Goal: Task Accomplishment & Management: Use online tool/utility

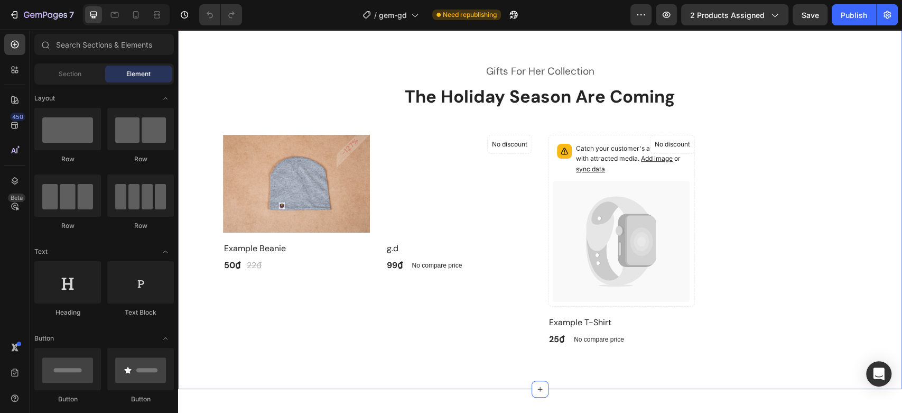
scroll to position [352, 0]
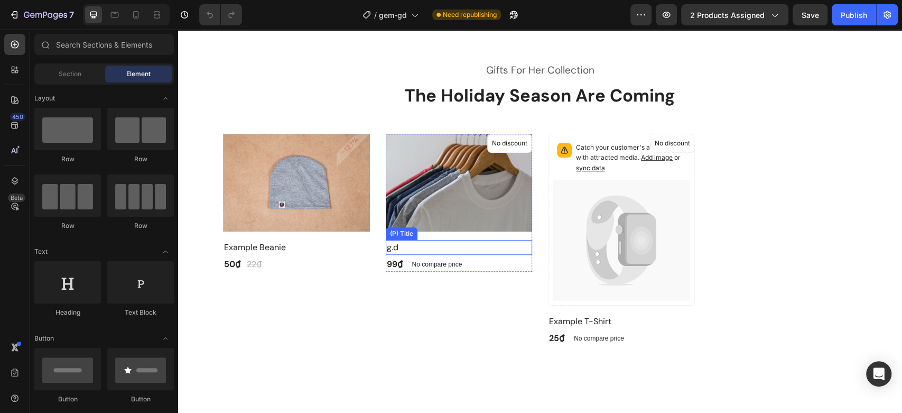
click at [389, 248] on h2 "g.d" at bounding box center [459, 247] width 147 height 15
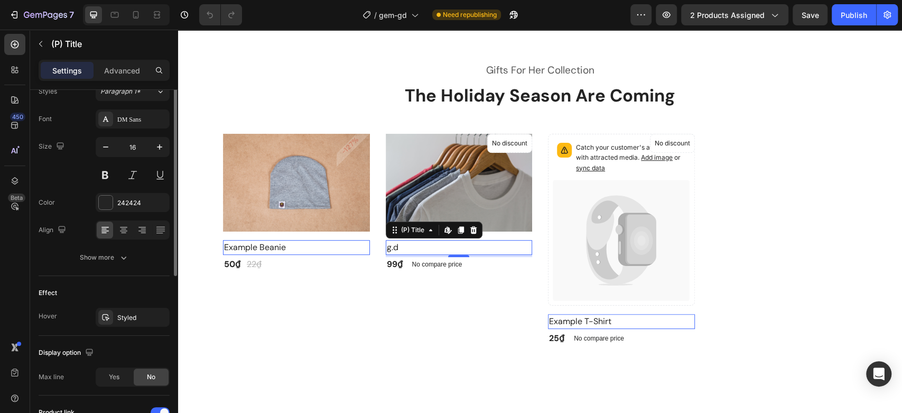
scroll to position [49, 0]
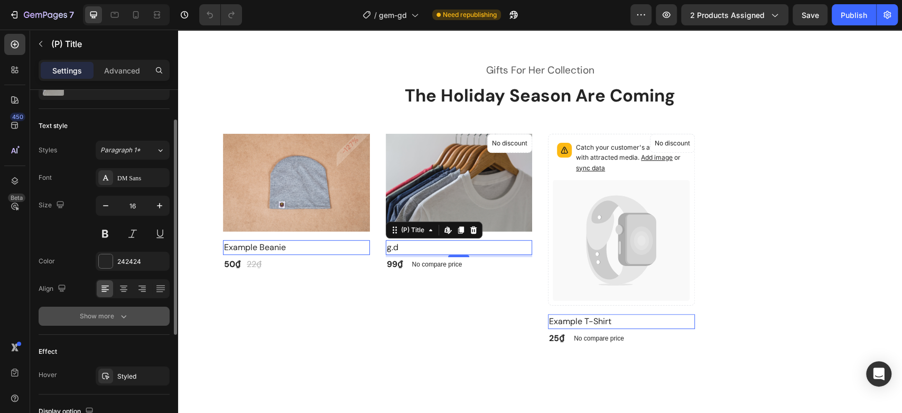
click at [94, 318] on div "Show more" at bounding box center [104, 316] width 49 height 11
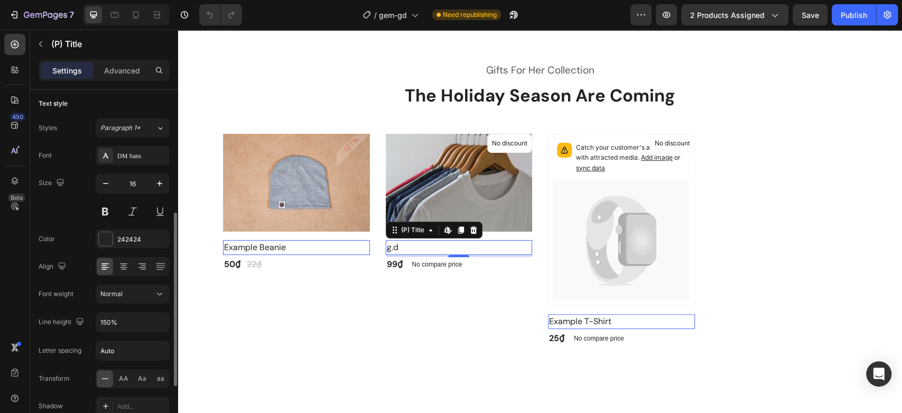
scroll to position [0, 0]
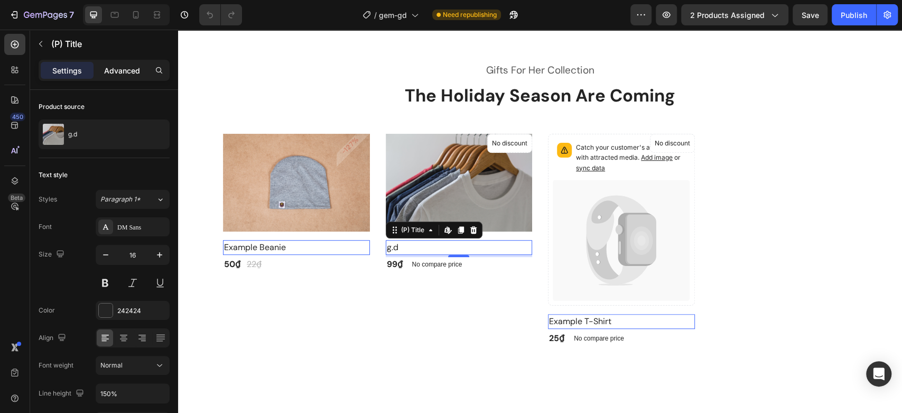
click at [112, 72] on p "Advanced" at bounding box center [122, 70] width 36 height 11
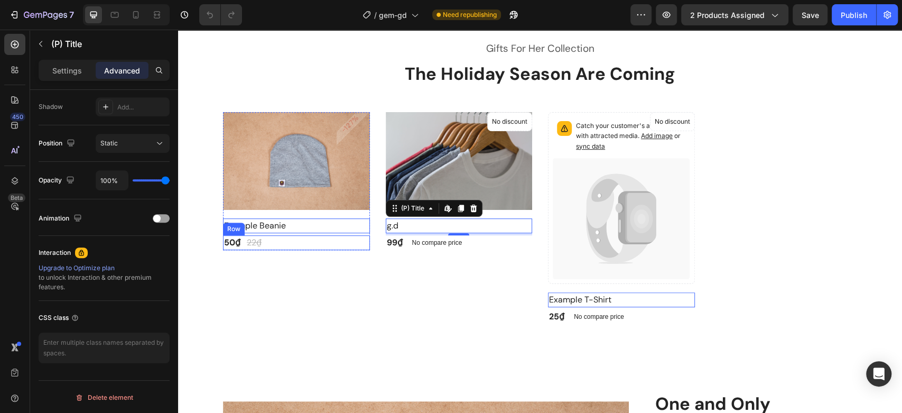
scroll to position [410, 0]
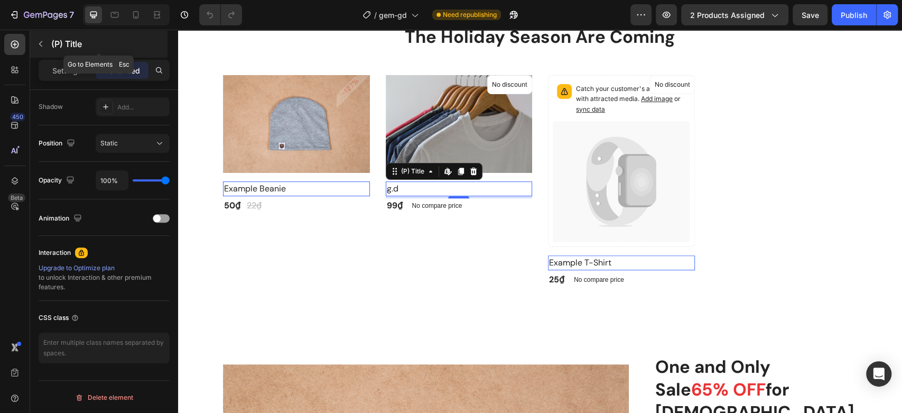
click at [41, 46] on icon "button" at bounding box center [40, 44] width 8 height 8
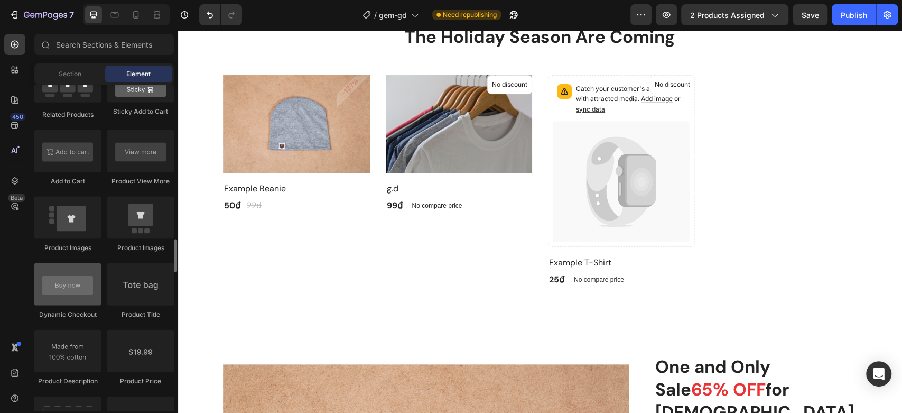
scroll to position [1585, 0]
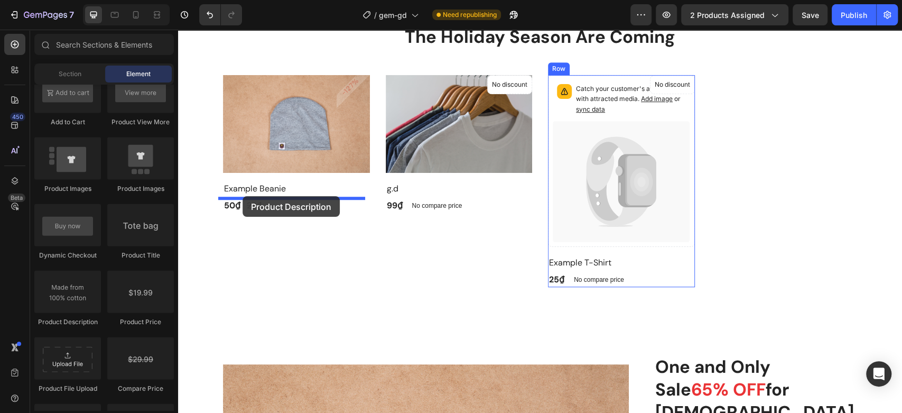
drag, startPoint x: 242, startPoint y: 330, endPoint x: 242, endPoint y: 196, distance: 134.2
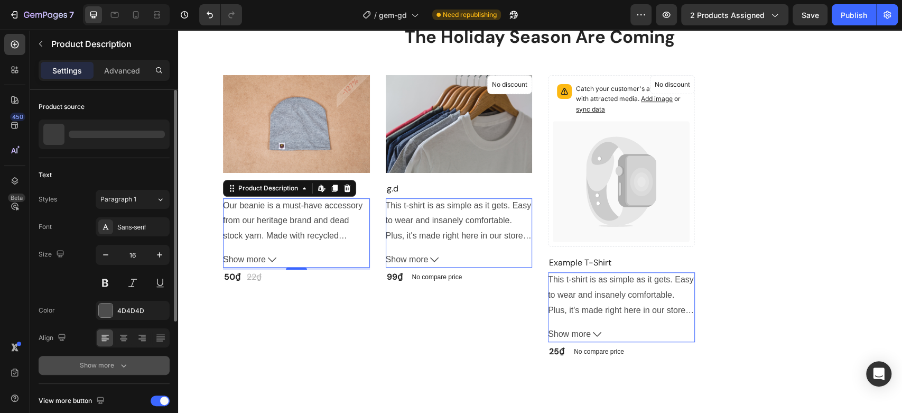
click at [117, 360] on div "Show more" at bounding box center [104, 365] width 49 height 11
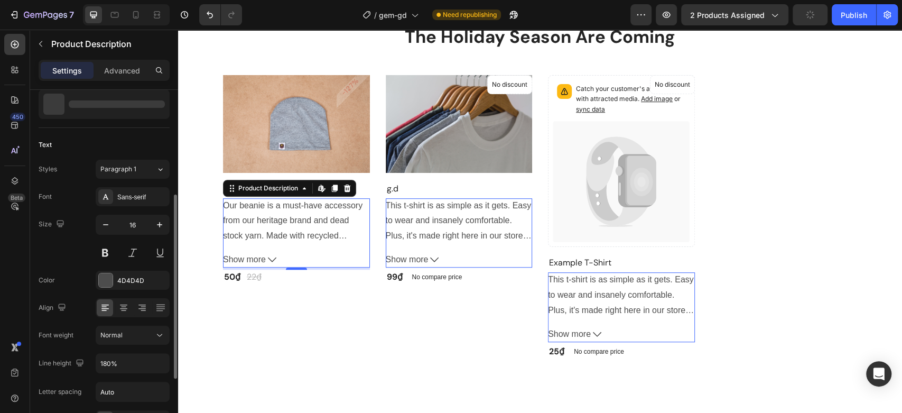
scroll to position [0, 0]
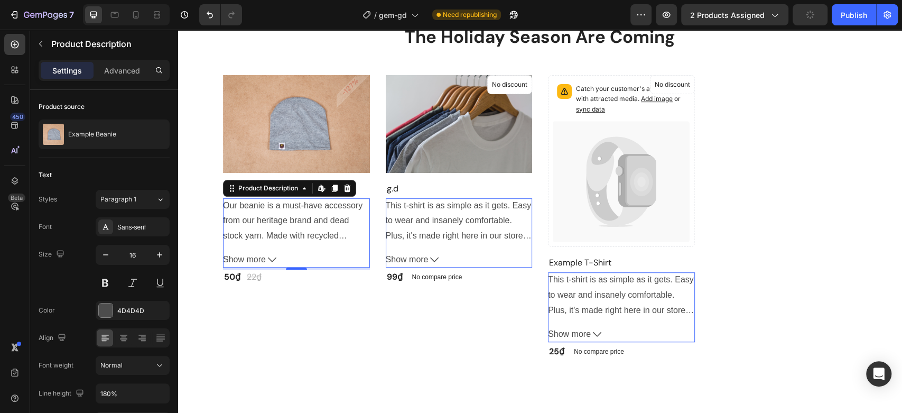
click at [115, 60] on div "Settings Advanced" at bounding box center [104, 70] width 131 height 21
click at [115, 67] on p "Advanced" at bounding box center [122, 70] width 36 height 11
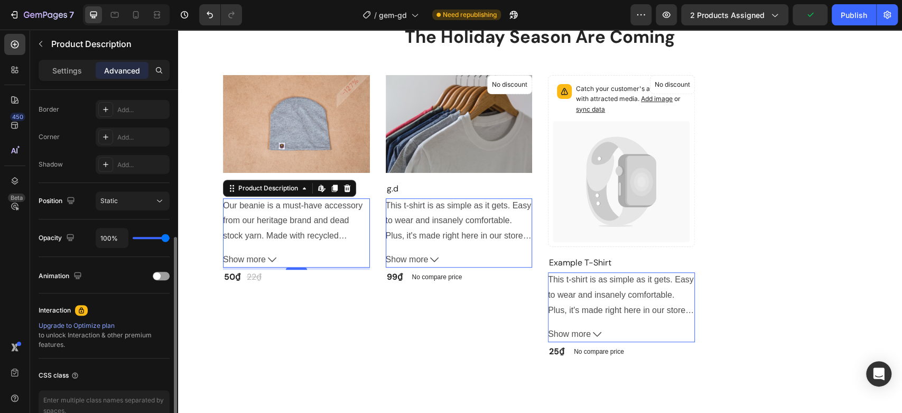
scroll to position [351, 0]
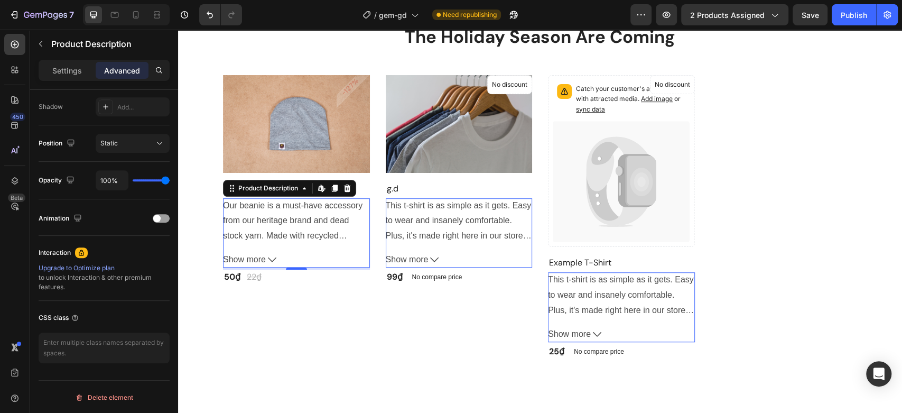
click at [361, 221] on div "Our beanie is a must-have accessory from our heritage brand and dead stock yarn…" at bounding box center [296, 220] width 147 height 45
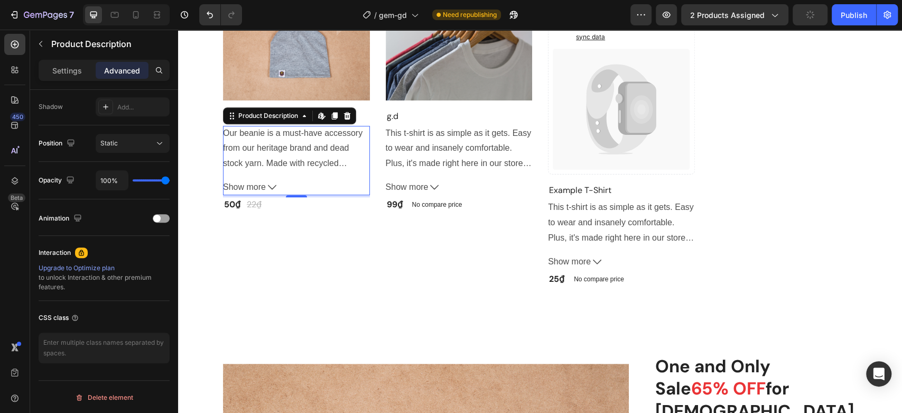
scroll to position [410, 0]
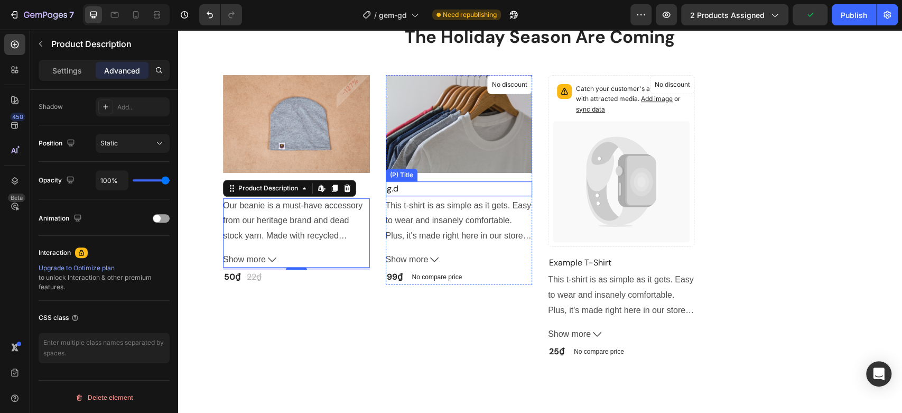
click at [391, 186] on h2 "g.d" at bounding box center [459, 188] width 147 height 15
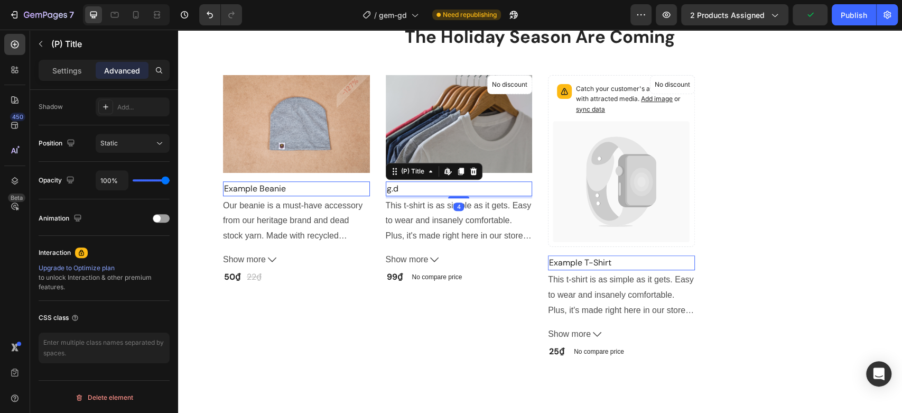
scroll to position [0, 0]
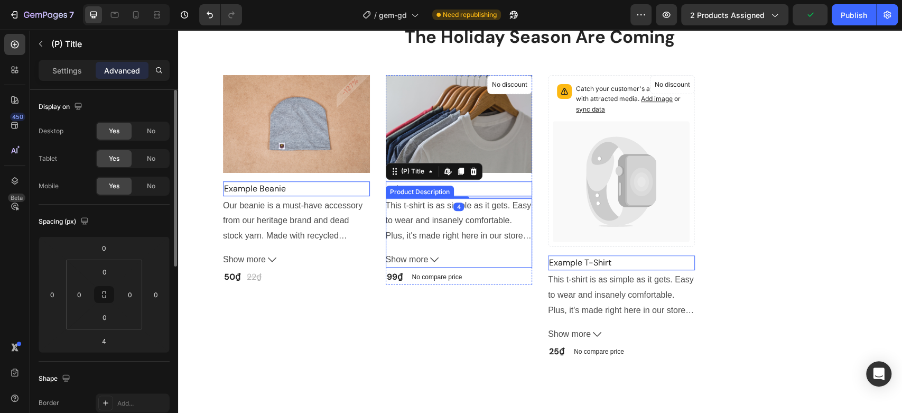
click at [362, 223] on p "This t-shirt is as simple as it gets. Easy to wear and insanely comfortable. Pl…" at bounding box center [292, 251] width 139 height 100
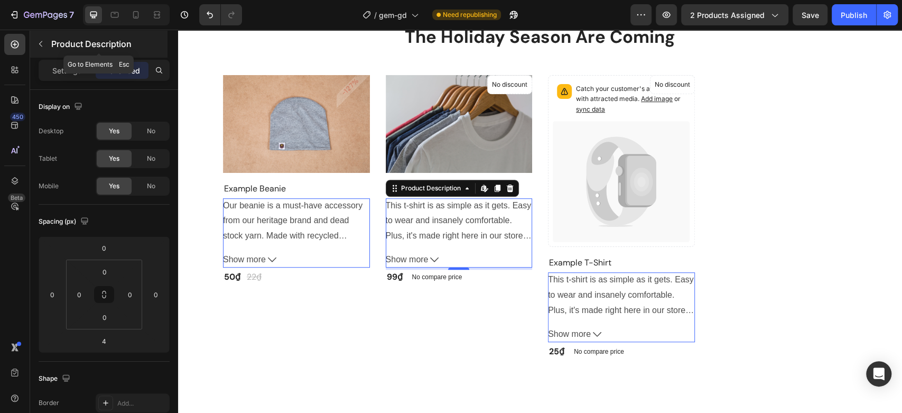
click at [41, 42] on icon "button" at bounding box center [40, 44] width 3 height 6
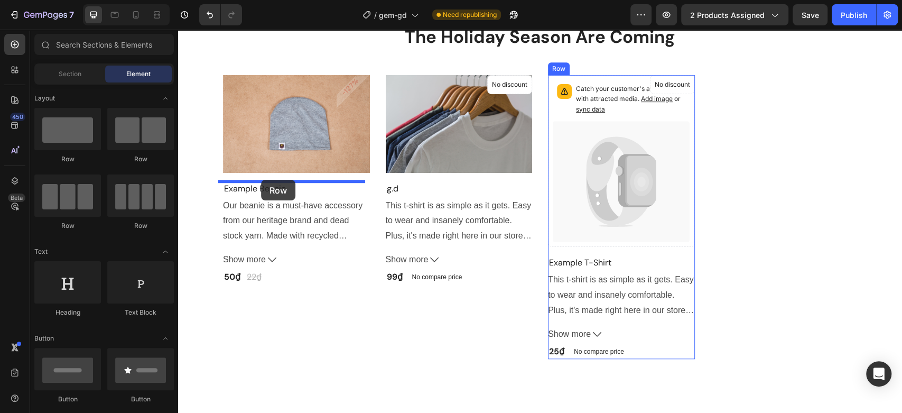
drag, startPoint x: 320, startPoint y: 163, endPoint x: 261, endPoint y: 180, distance: 60.9
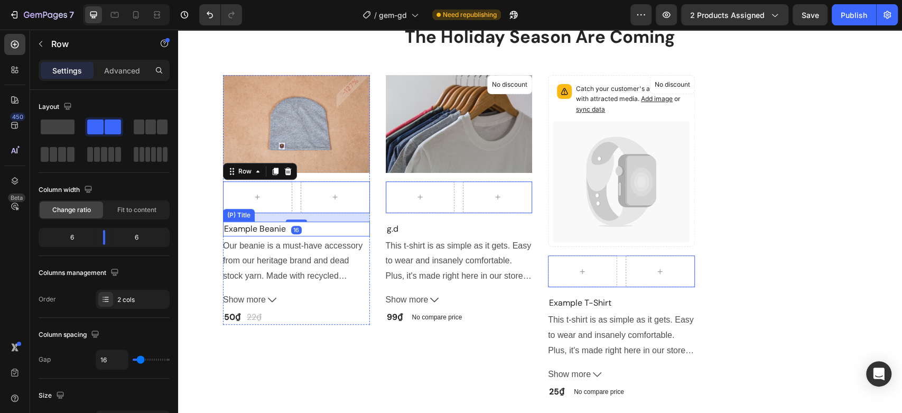
click at [257, 229] on h2 "Example Beanie" at bounding box center [296, 228] width 147 height 15
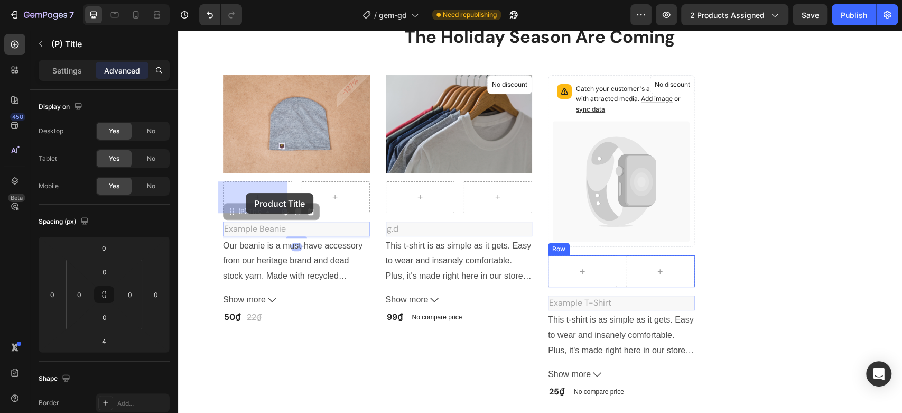
drag, startPoint x: 256, startPoint y: 228, endPoint x: 246, endPoint y: 193, distance: 36.9
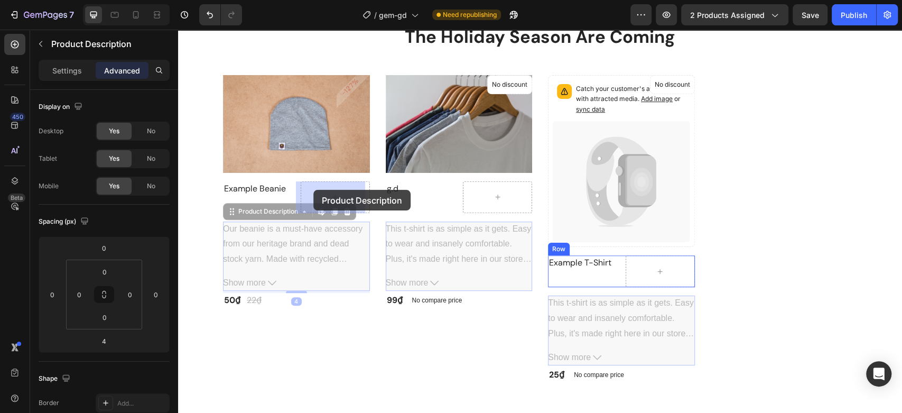
drag, startPoint x: 284, startPoint y: 223, endPoint x: 313, endPoint y: 190, distance: 44.5
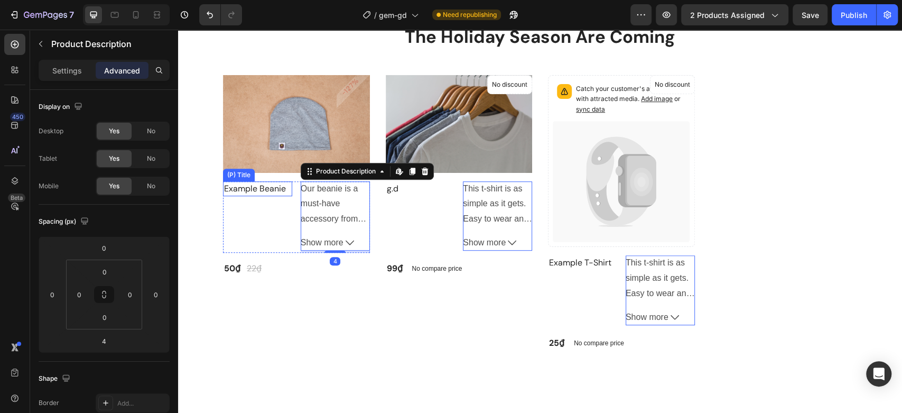
click at [265, 185] on h2 "Example Beanie" at bounding box center [257, 188] width 69 height 15
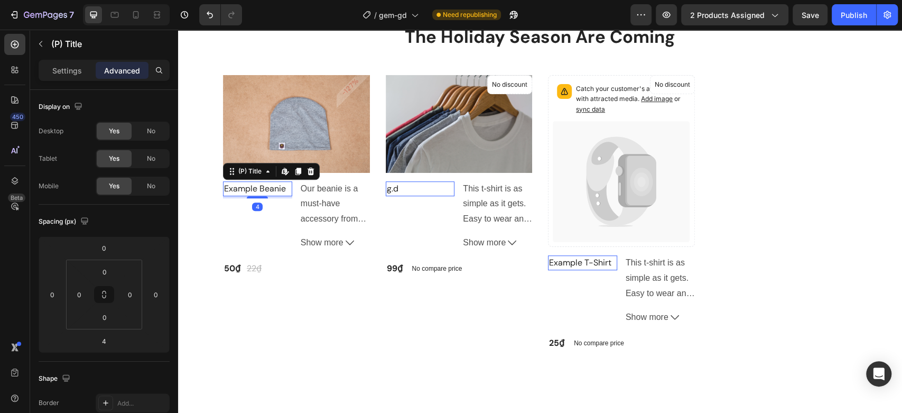
click at [252, 227] on div "Example Beanie (P) Title Edit content in Shopify 4" at bounding box center [257, 216] width 69 height 71
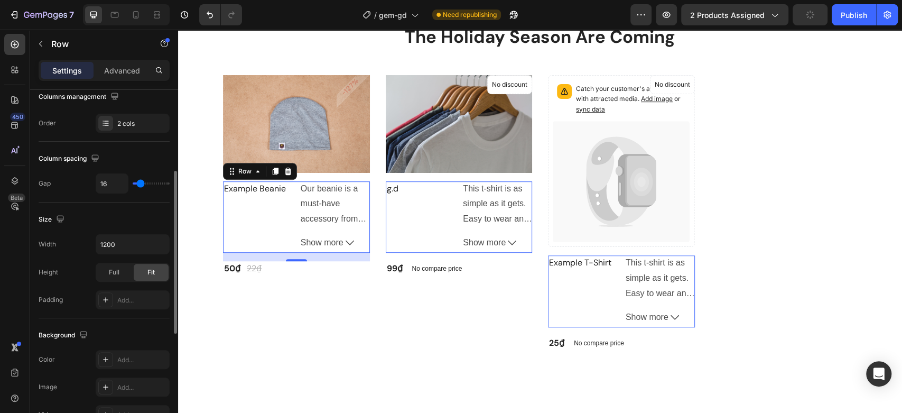
scroll to position [59, 0]
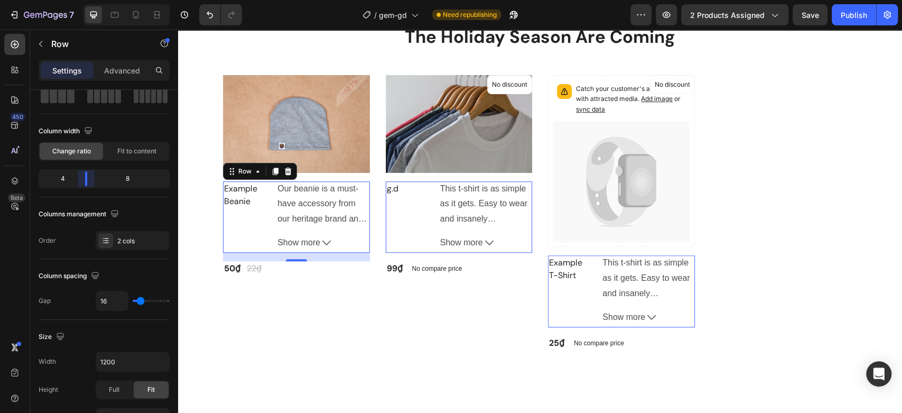
drag, startPoint x: 106, startPoint y: 181, endPoint x: 46, endPoint y: 200, distance: 62.2
click at [85, 0] on body "7 Version history / gem-gd Need republishing Preview 2 products assigned Save P…" at bounding box center [451, 0] width 902 height 0
click at [249, 192] on h2 "Example Beanie" at bounding box center [246, 194] width 46 height 27
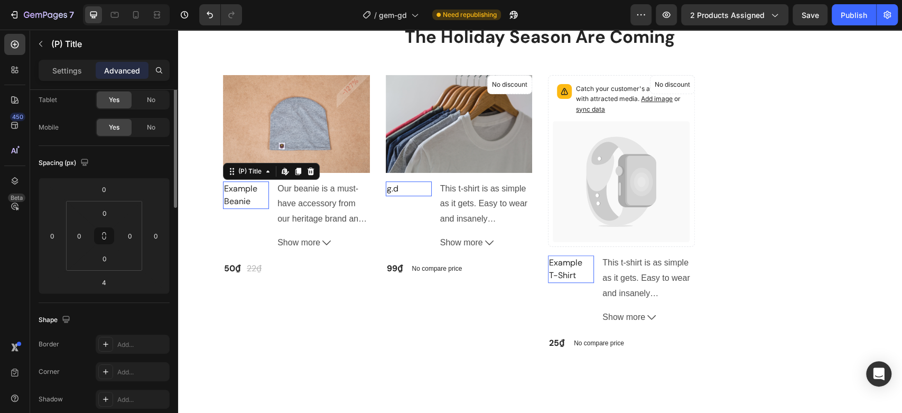
scroll to position [0, 0]
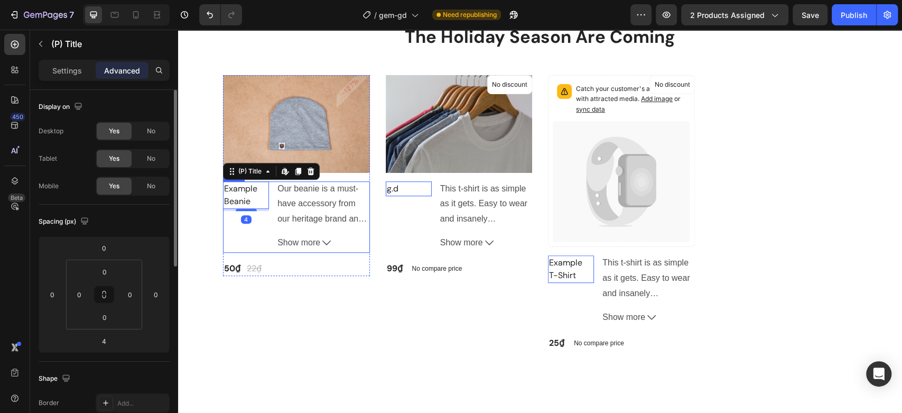
click at [254, 222] on div "Example Beanie (P) Title Edit content in Shopify 4" at bounding box center [246, 216] width 46 height 71
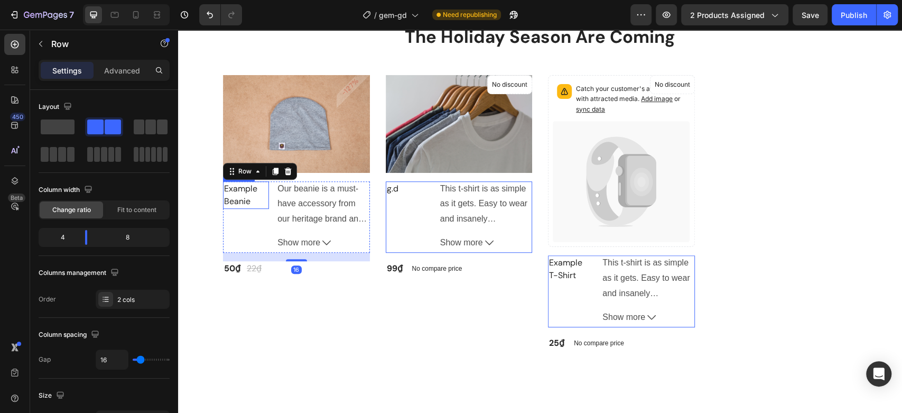
click at [246, 189] on h2 "Example Beanie" at bounding box center [246, 194] width 46 height 27
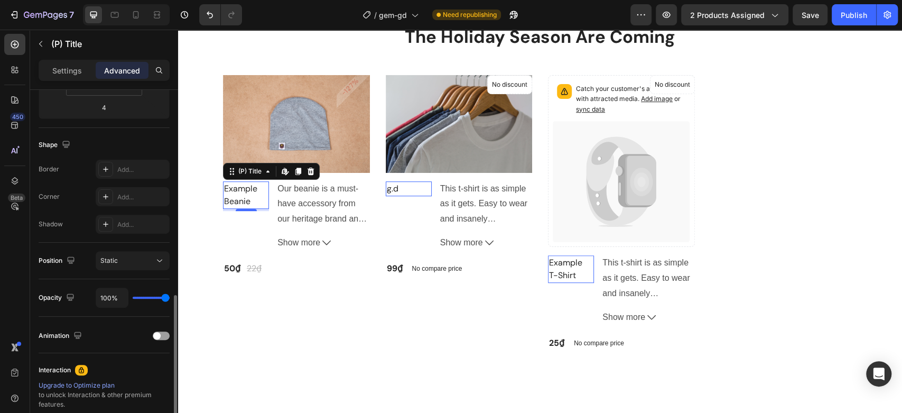
scroll to position [58, 0]
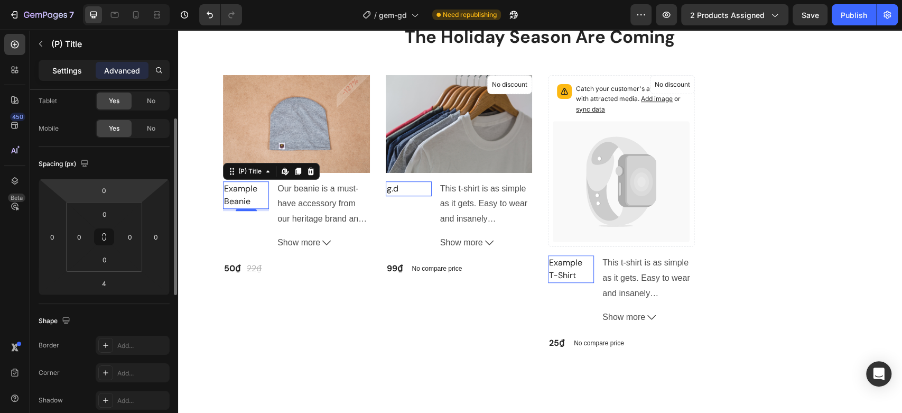
click at [72, 72] on p "Settings" at bounding box center [67, 70] width 30 height 11
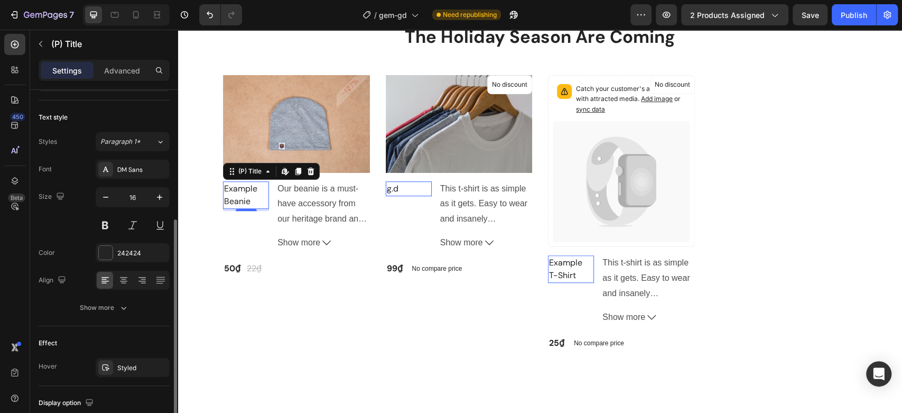
scroll to position [225, 0]
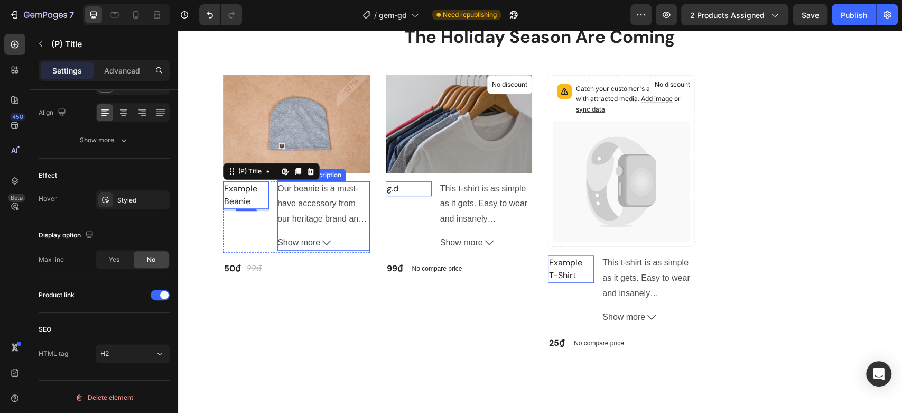
click at [314, 200] on p "Our beanie is a must-have accessory from our heritage brand and dead stock yarn…" at bounding box center [322, 272] width 91 height 176
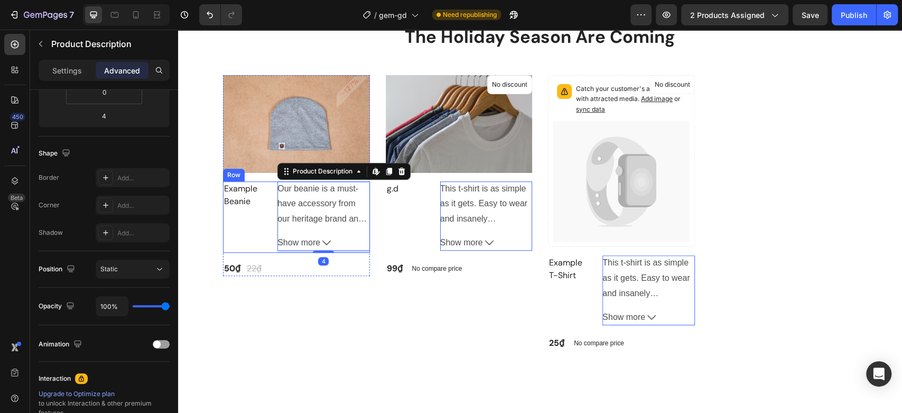
scroll to position [0, 0]
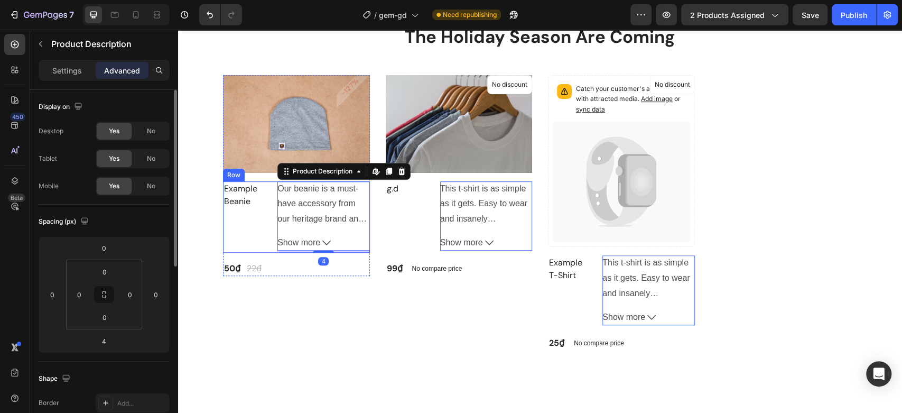
click at [247, 214] on div "Example Beanie (P) Title" at bounding box center [246, 216] width 46 height 71
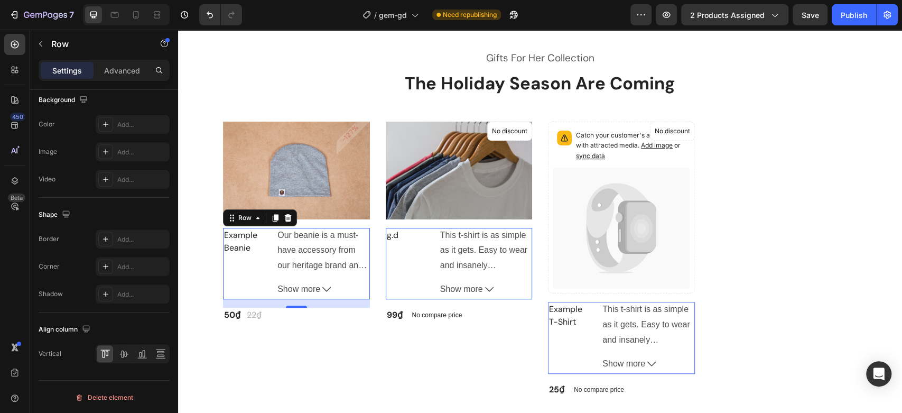
scroll to position [293, 0]
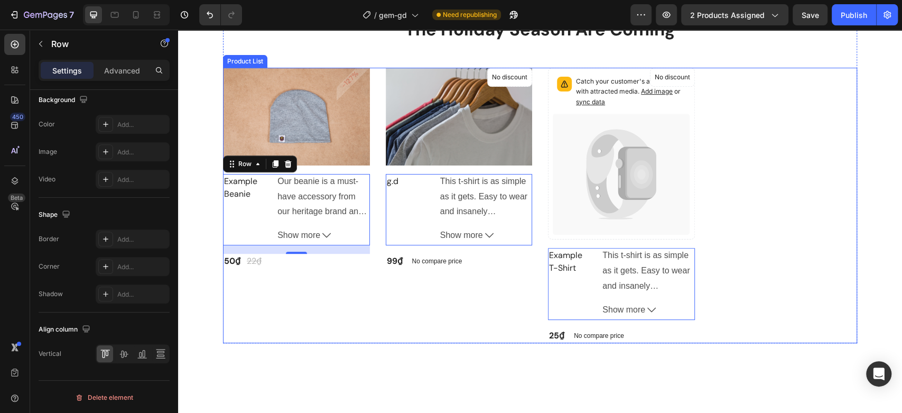
click at [808, 134] on div "Product Images & Gallery -127% Product Badge Row Example Beanie (P) Title Our b…" at bounding box center [540, 205] width 634 height 275
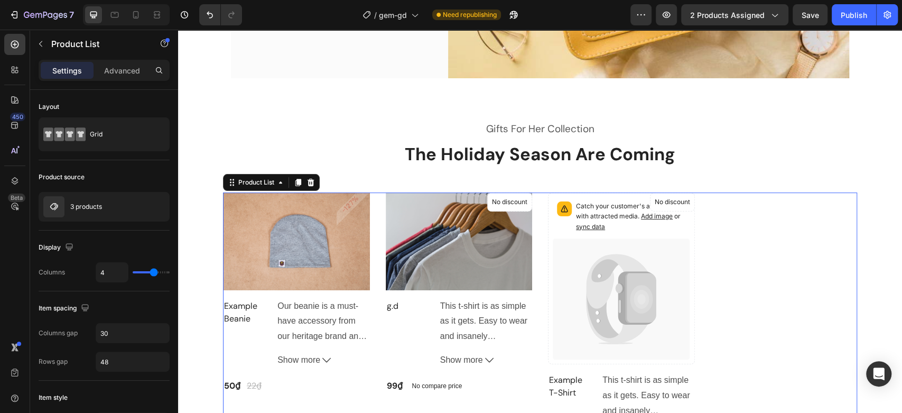
scroll to position [180, 0]
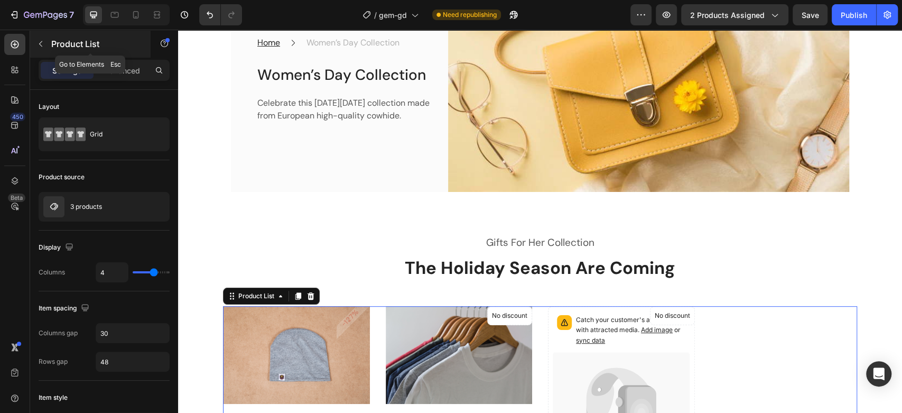
click at [42, 44] on icon "button" at bounding box center [40, 44] width 8 height 8
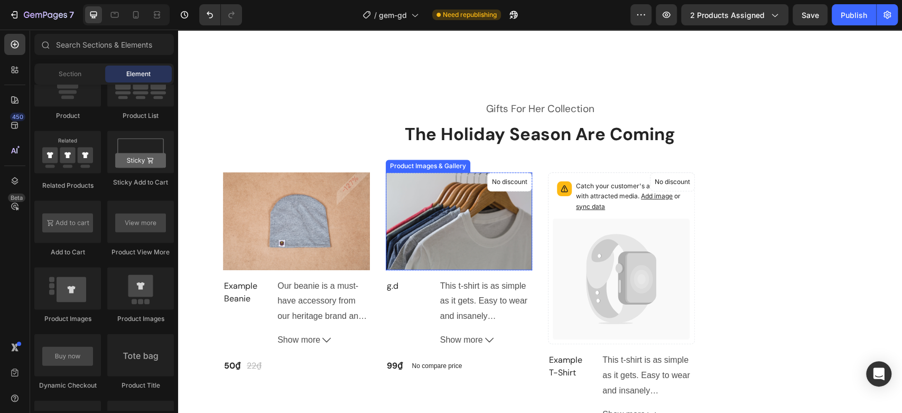
scroll to position [414, 0]
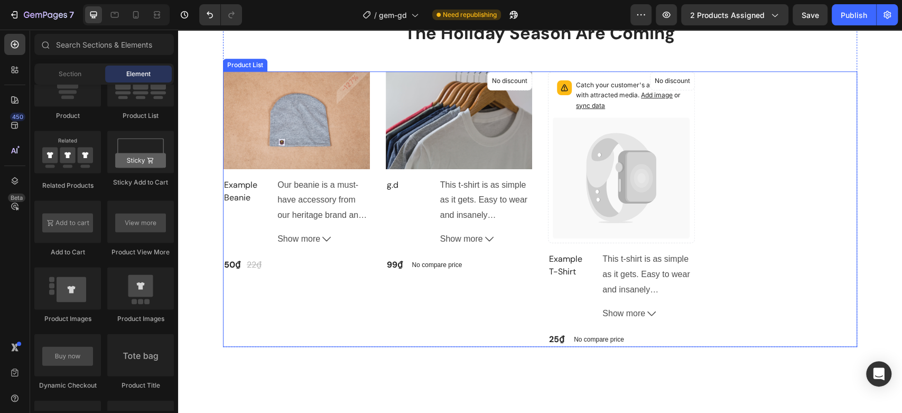
click at [692, 160] on div "Product Images & Gallery -127% Product Badge Row Example Beanie (P) Title Our b…" at bounding box center [540, 208] width 634 height 275
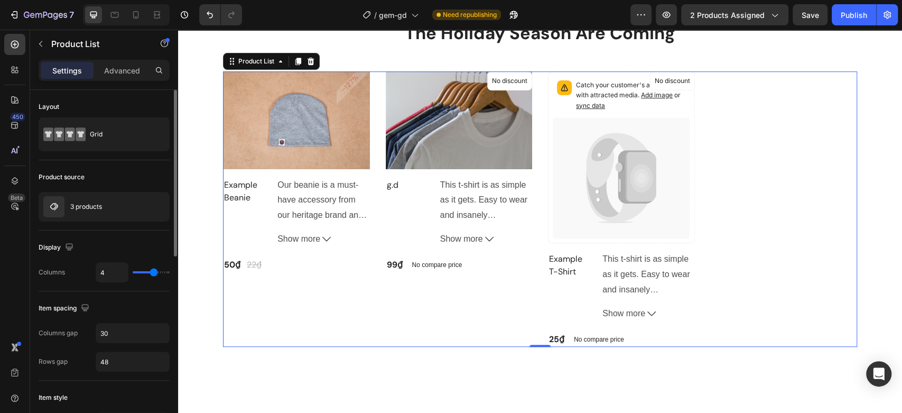
type input "1"
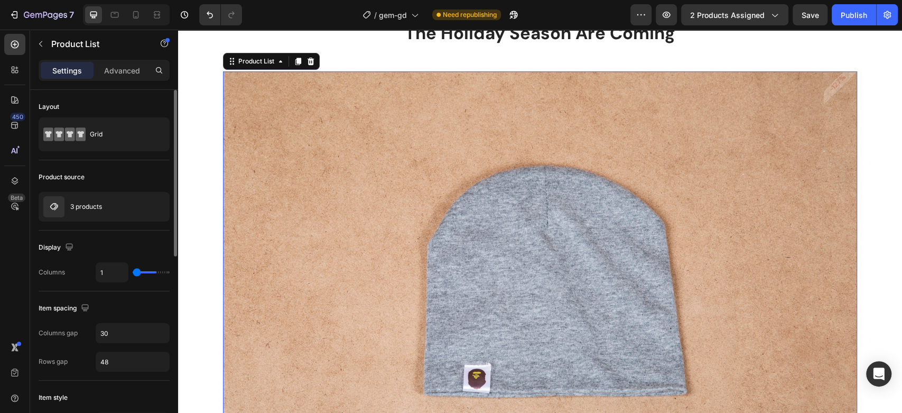
type input "1"
click at [136, 271] on input "range" at bounding box center [151, 272] width 37 height 2
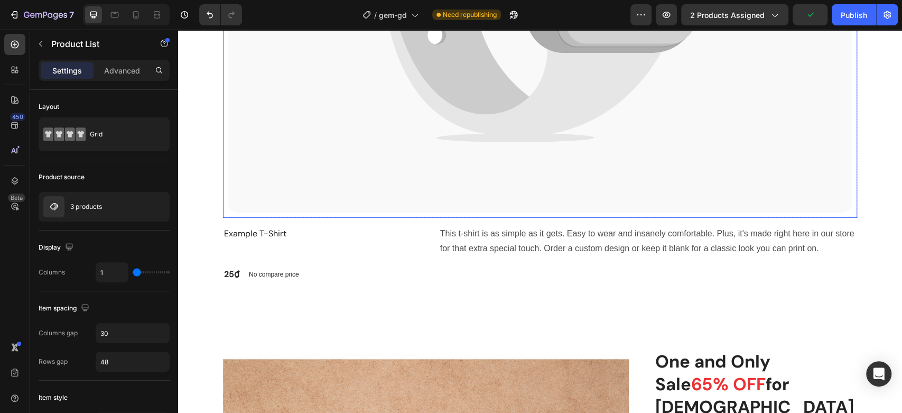
scroll to position [1819, 0]
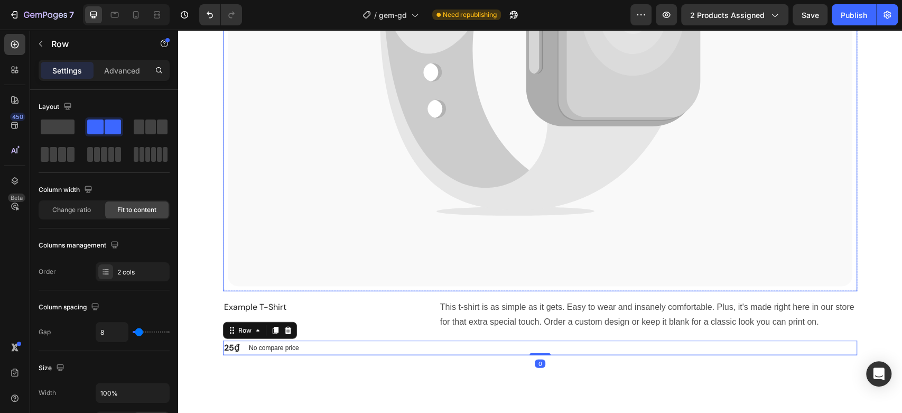
click at [262, 281] on icon at bounding box center [540, 10] width 624 height 553
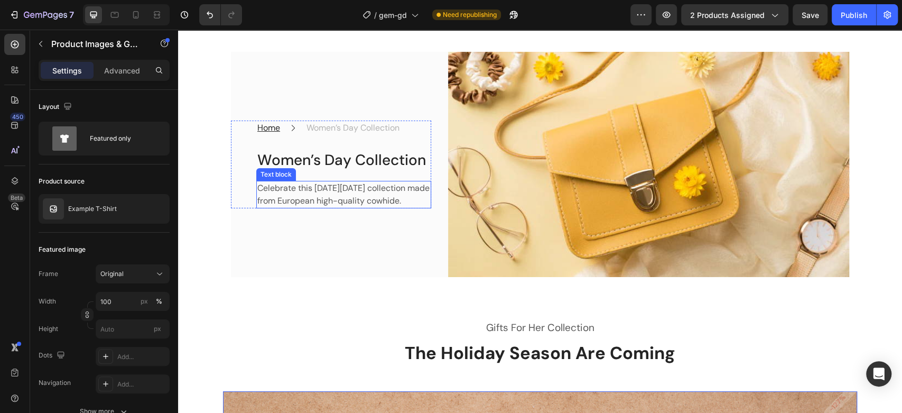
scroll to position [293, 0]
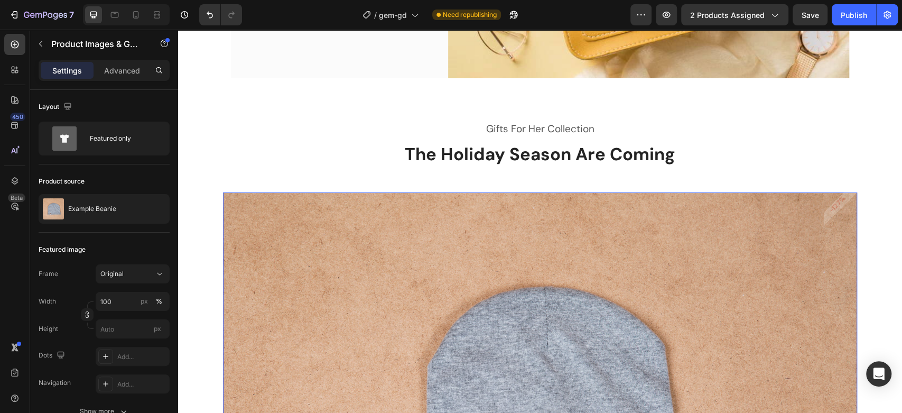
click at [321, 246] on img at bounding box center [540, 403] width 634 height 423
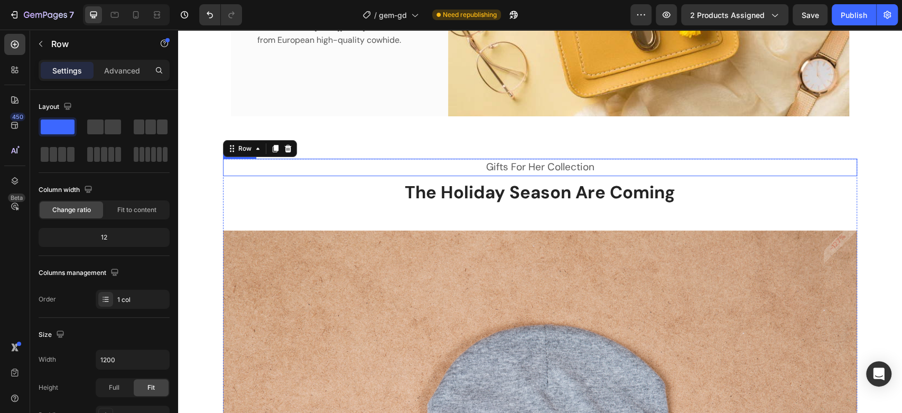
scroll to position [235, 0]
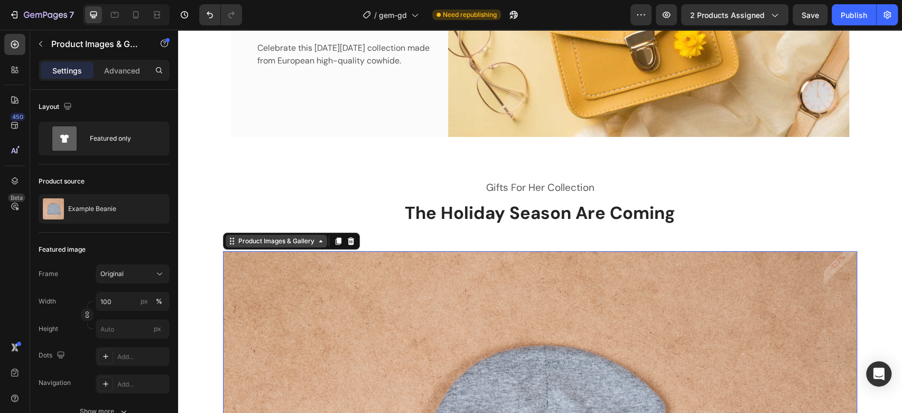
click at [258, 236] on div "Product Images & Gallery" at bounding box center [276, 241] width 80 height 10
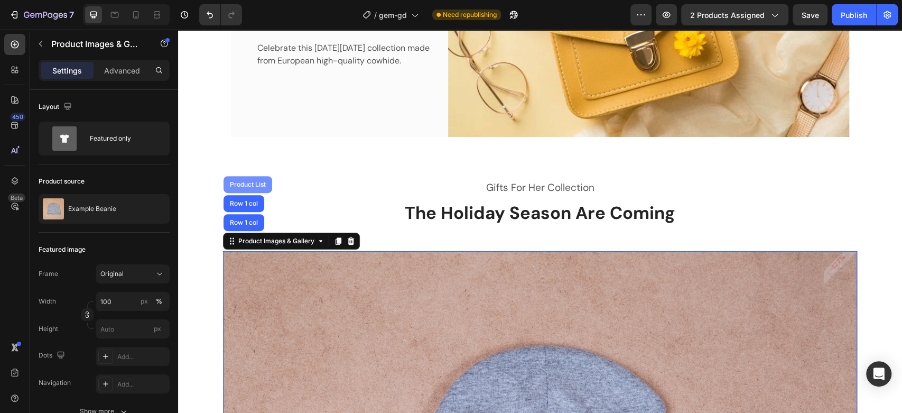
click at [231, 178] on div "Product List" at bounding box center [247, 184] width 49 height 17
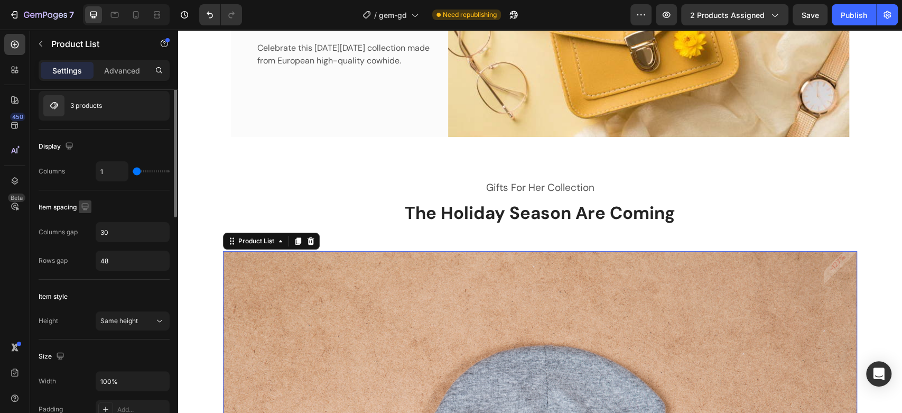
scroll to position [0, 0]
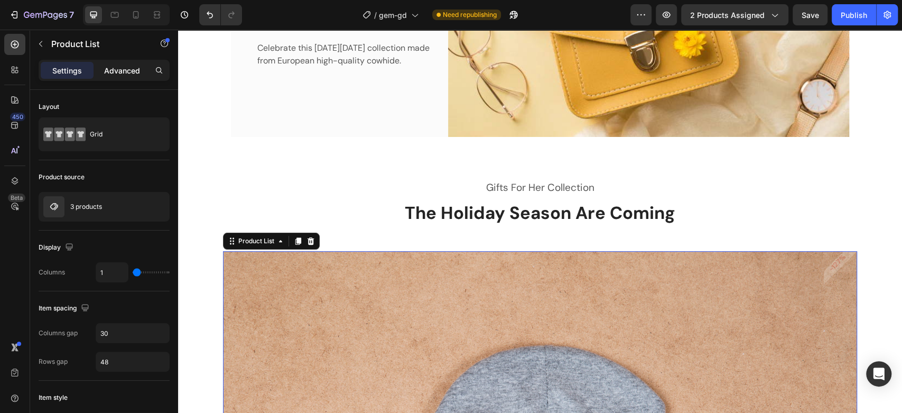
click at [114, 63] on div "Advanced" at bounding box center [122, 70] width 53 height 17
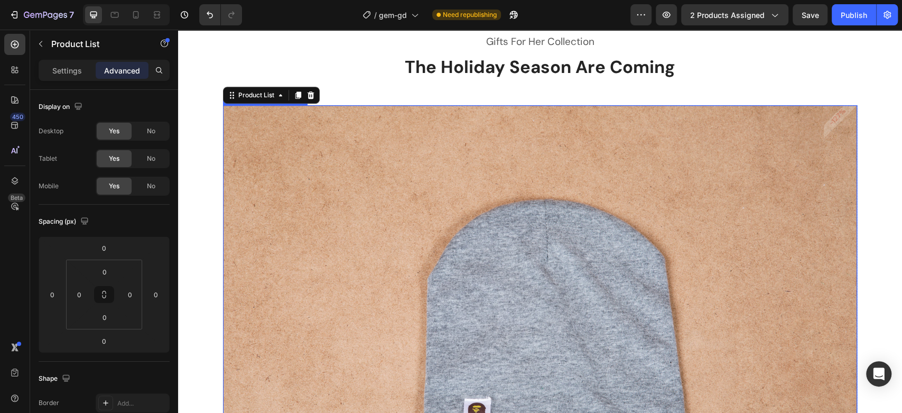
scroll to position [293, 0]
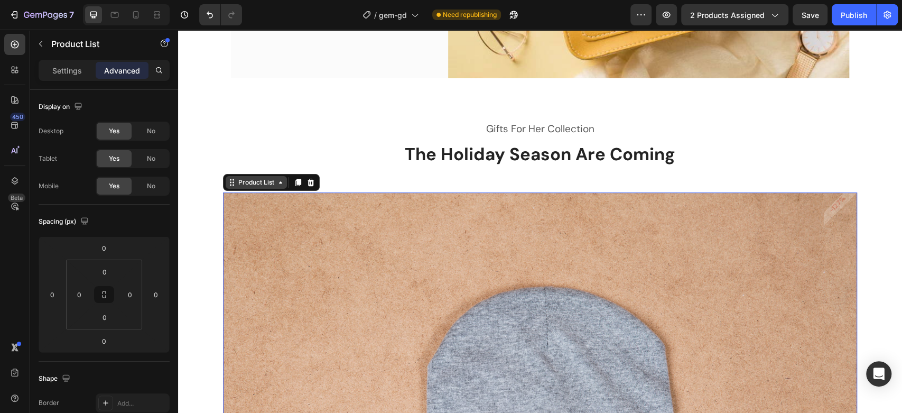
click at [250, 179] on div "Product List" at bounding box center [256, 183] width 40 height 10
click at [403, 244] on img at bounding box center [540, 403] width 634 height 423
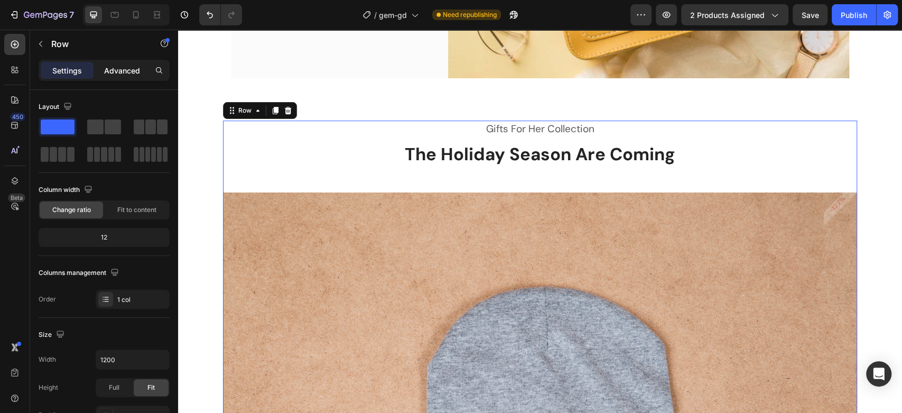
click at [109, 66] on p "Advanced" at bounding box center [122, 70] width 36 height 11
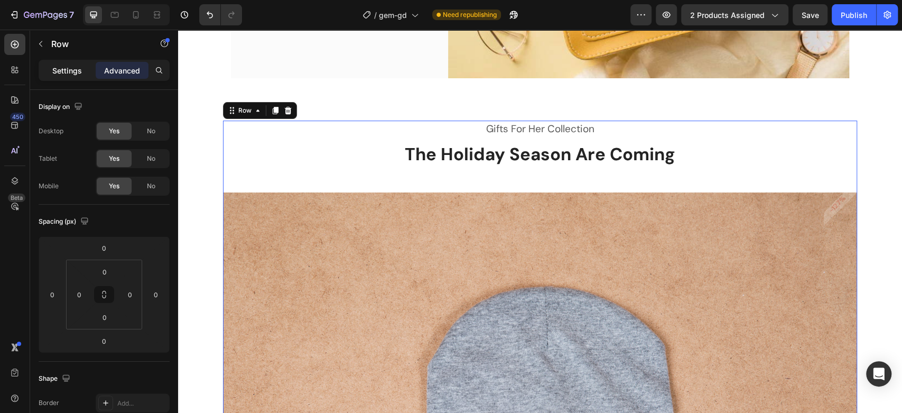
click at [63, 69] on p "Settings" at bounding box center [67, 70] width 30 height 11
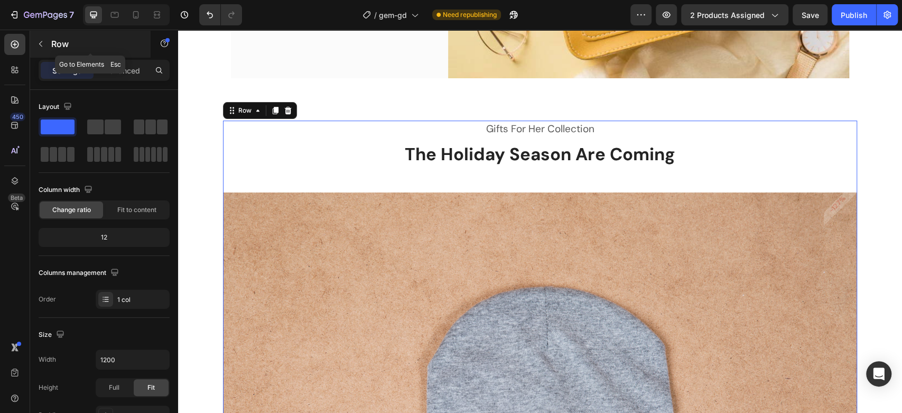
click at [38, 42] on icon "button" at bounding box center [40, 44] width 8 height 8
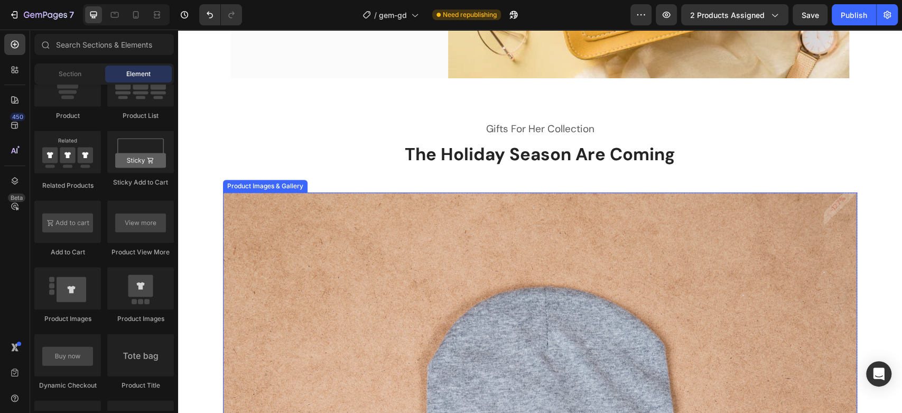
click at [282, 217] on img at bounding box center [540, 403] width 634 height 423
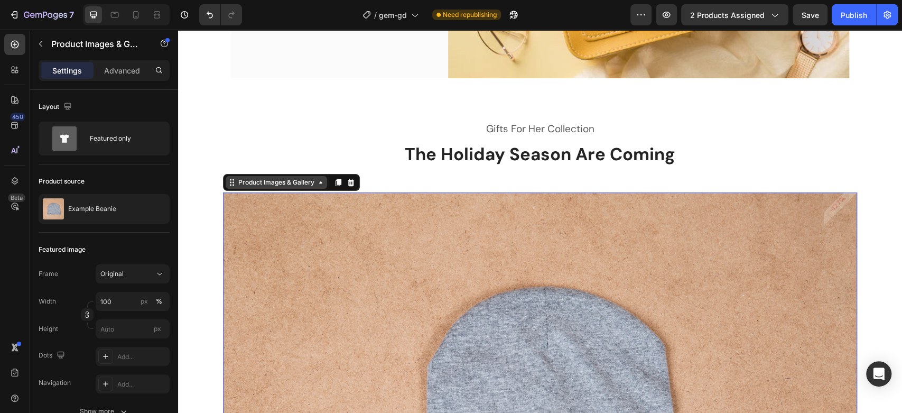
click at [263, 183] on div "Product Images & Gallery" at bounding box center [276, 183] width 80 height 10
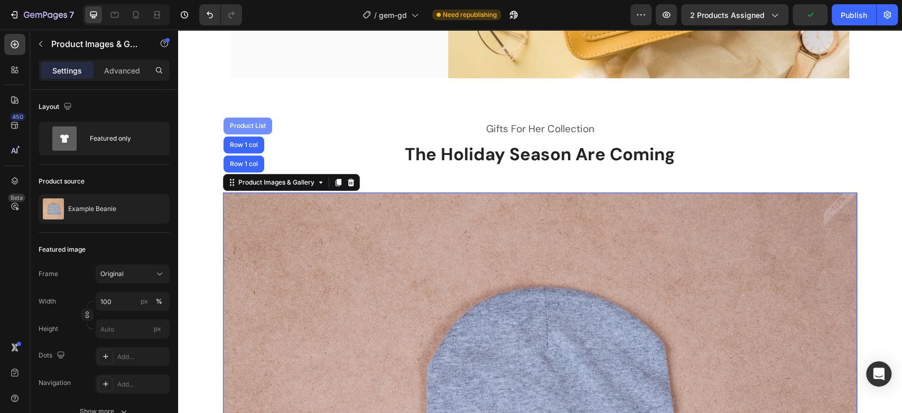
click at [244, 126] on div "Product List" at bounding box center [248, 126] width 40 height 6
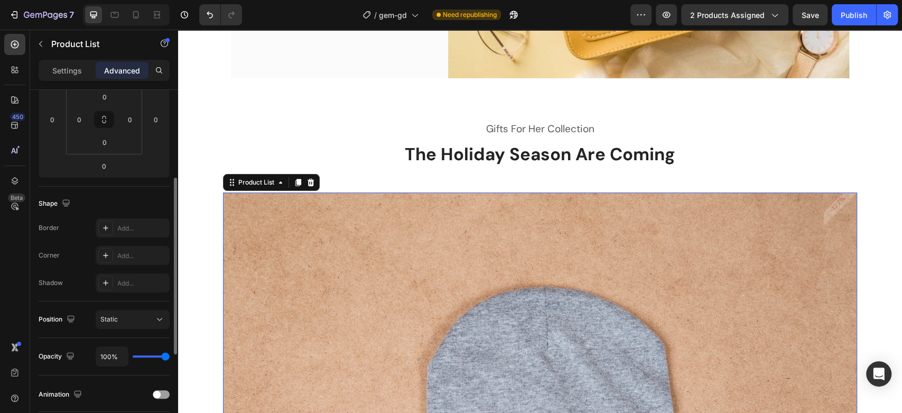
scroll to position [0, 0]
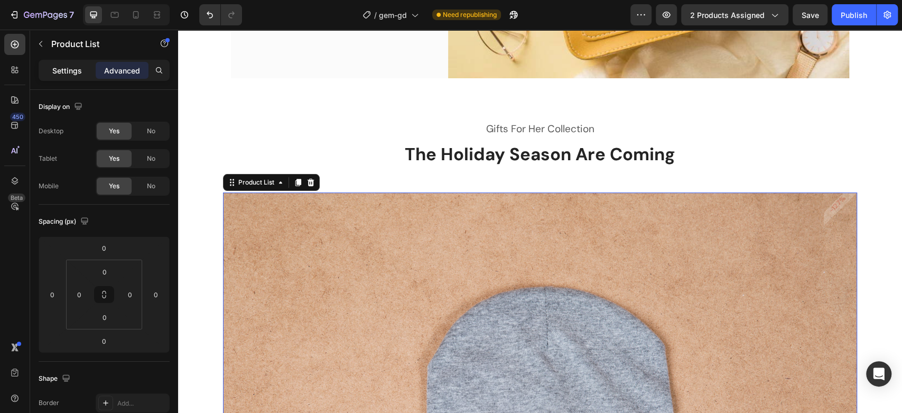
click at [61, 74] on p "Settings" at bounding box center [67, 70] width 30 height 11
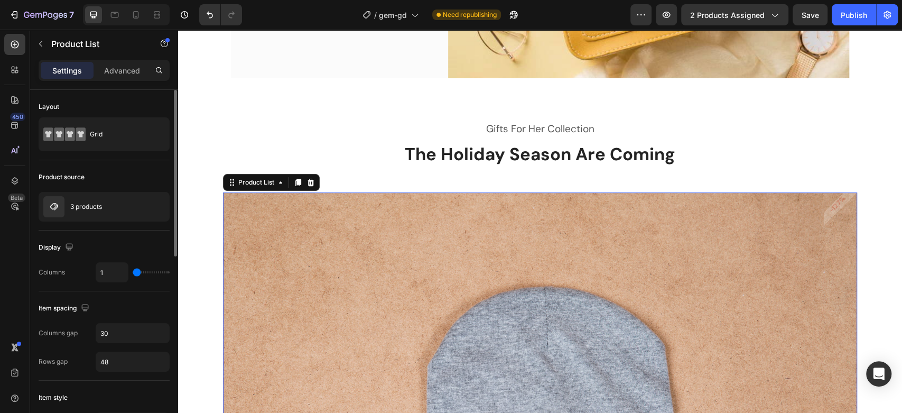
type input "2"
type input "3"
type input "6"
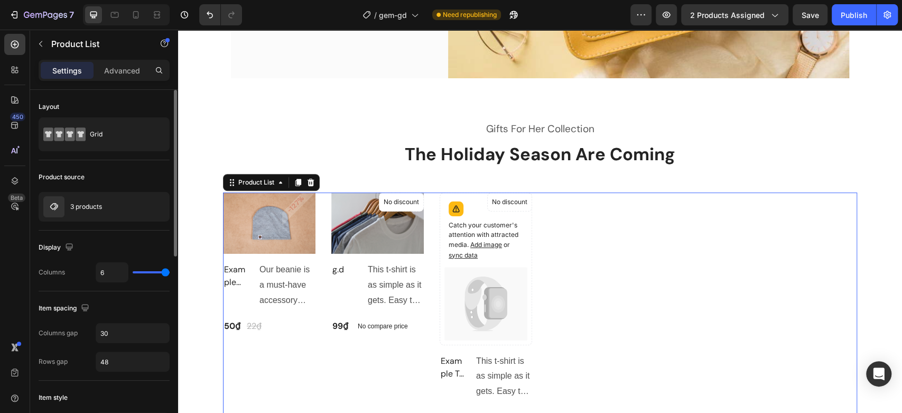
drag, startPoint x: 139, startPoint y: 270, endPoint x: 181, endPoint y: 276, distance: 42.1
type input "6"
click at [170, 273] on input "range" at bounding box center [151, 272] width 37 height 2
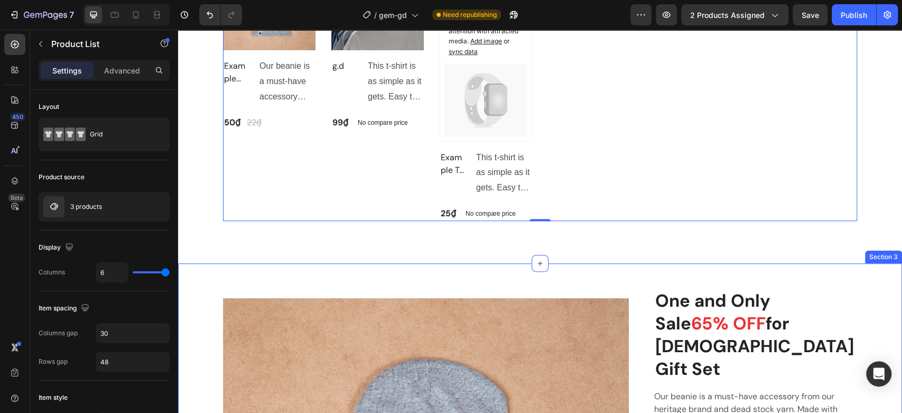
scroll to position [469, 0]
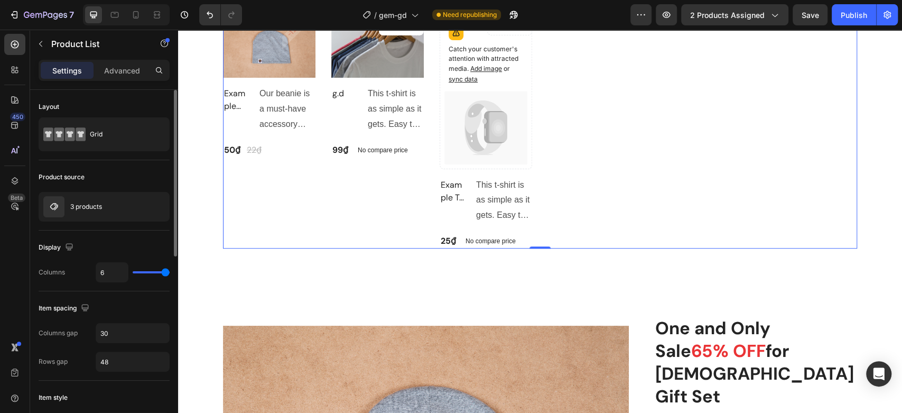
type input "4"
click at [153, 272] on input "range" at bounding box center [151, 272] width 37 height 2
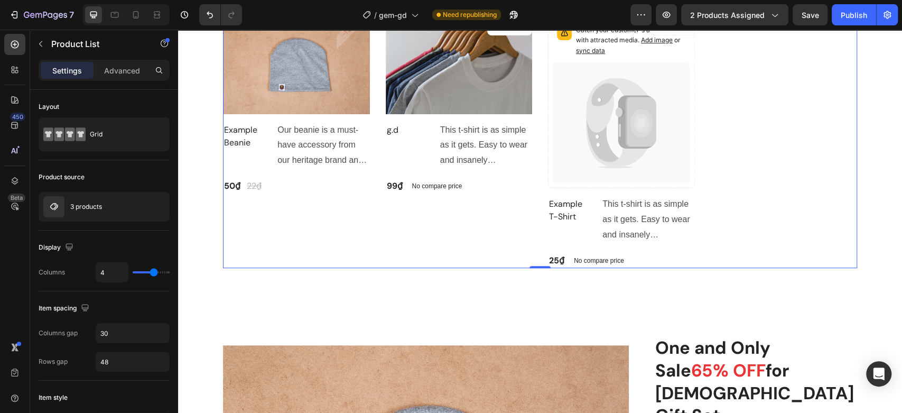
click at [376, 229] on div "Product Images & Gallery -127% Product Badge Row Example Beanie (P) Title Our b…" at bounding box center [540, 141] width 634 height 251
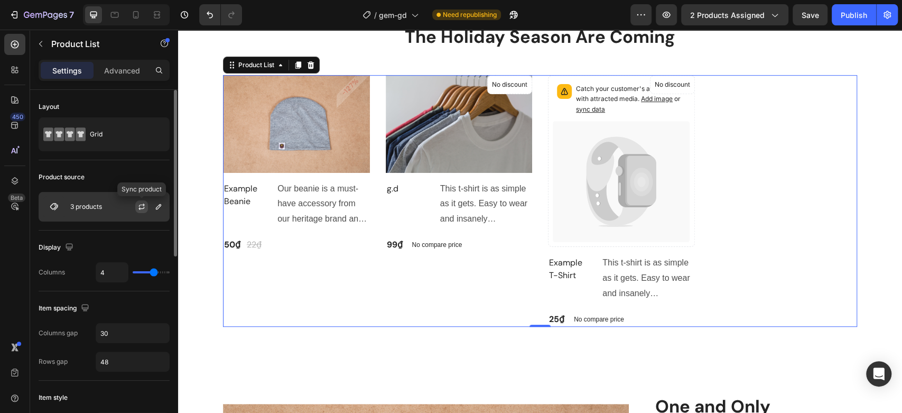
click at [144, 209] on icon "button" at bounding box center [141, 206] width 8 height 8
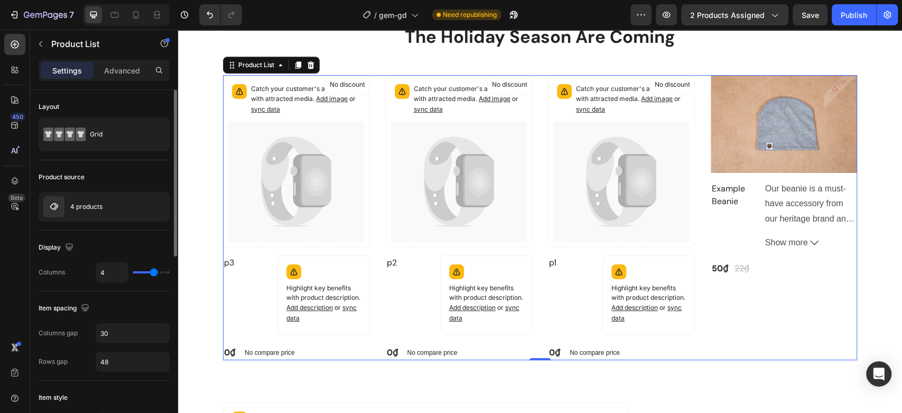
type input "5"
type input "6"
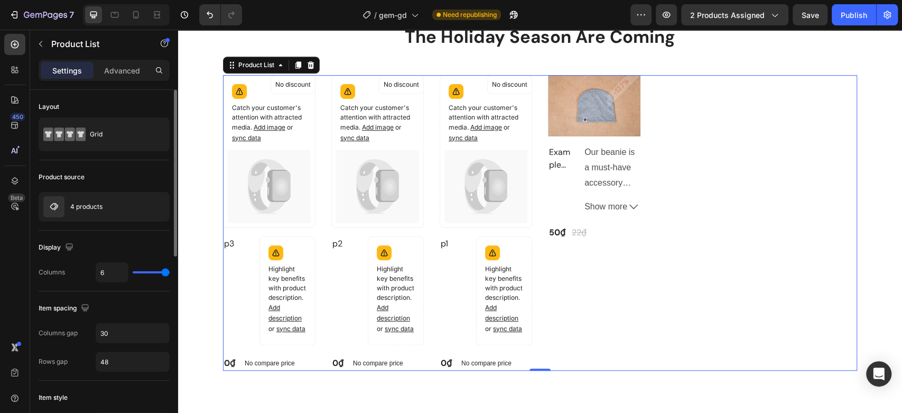
drag, startPoint x: 155, startPoint y: 274, endPoint x: 184, endPoint y: 278, distance: 28.8
type input "6"
click at [170, 273] on input "range" at bounding box center [151, 272] width 37 height 2
click at [686, 240] on div "Catch your customer's attention with attracted media. Add image or sync data Pr…" at bounding box center [540, 222] width 634 height 295
click at [138, 15] on icon at bounding box center [136, 14] width 6 height 7
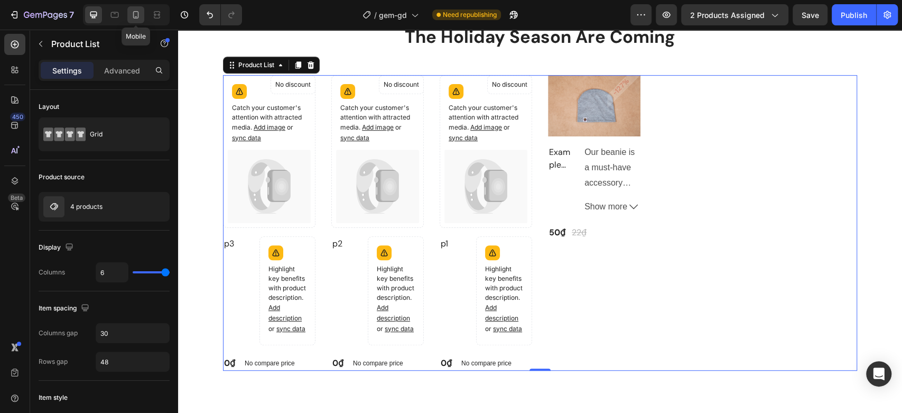
type input "2"
type input "42"
type input "24"
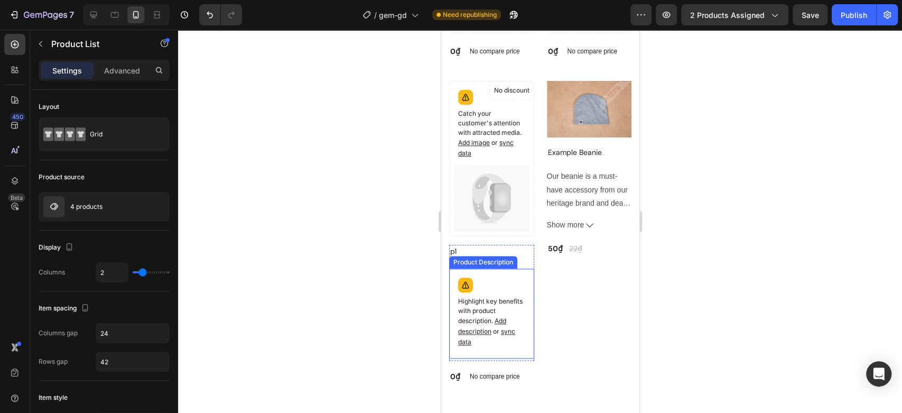
scroll to position [843, 0]
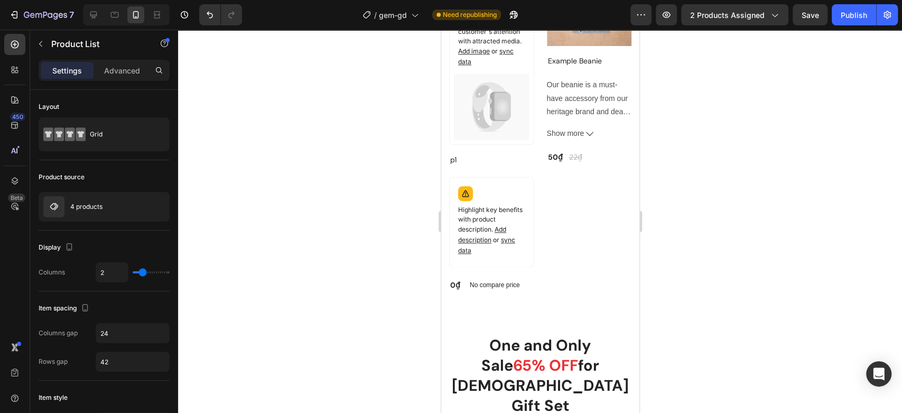
click at [577, 216] on div "Product Images & Gallery -127% Product Badge Row Example Beanie (P) Title Our b…" at bounding box center [588, 140] width 85 height 303
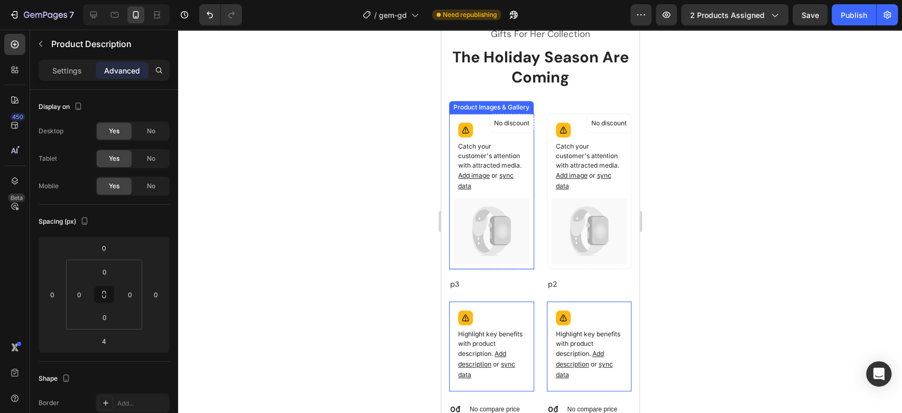
scroll to position [373, 0]
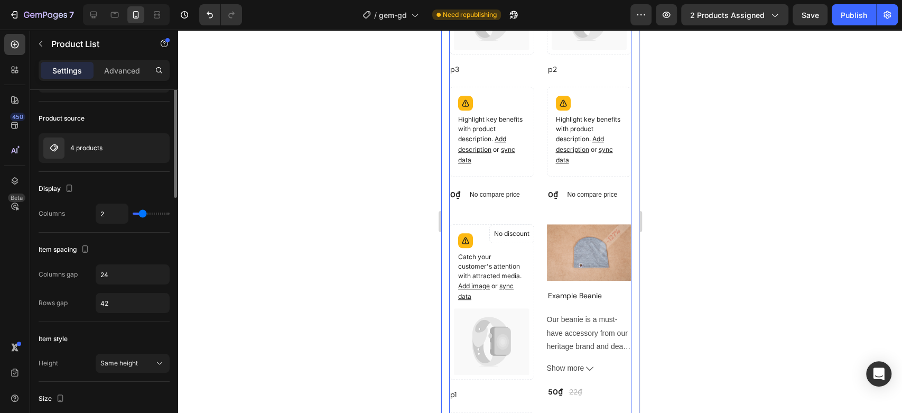
scroll to position [0, 0]
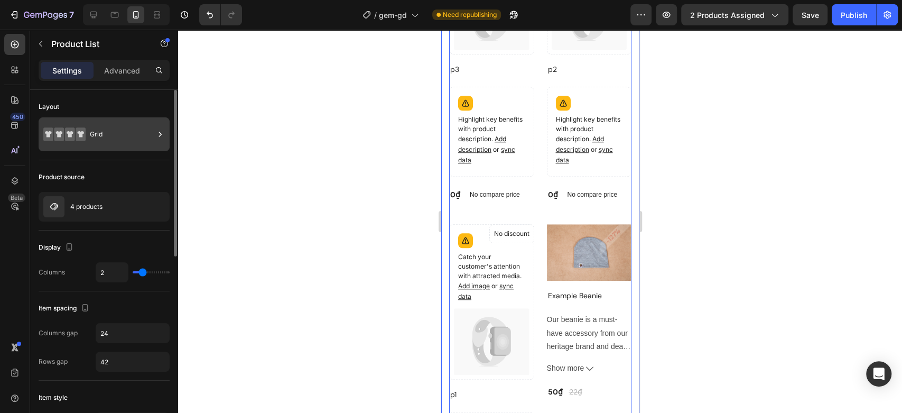
click at [101, 120] on div "Grid" at bounding box center [104, 134] width 131 height 34
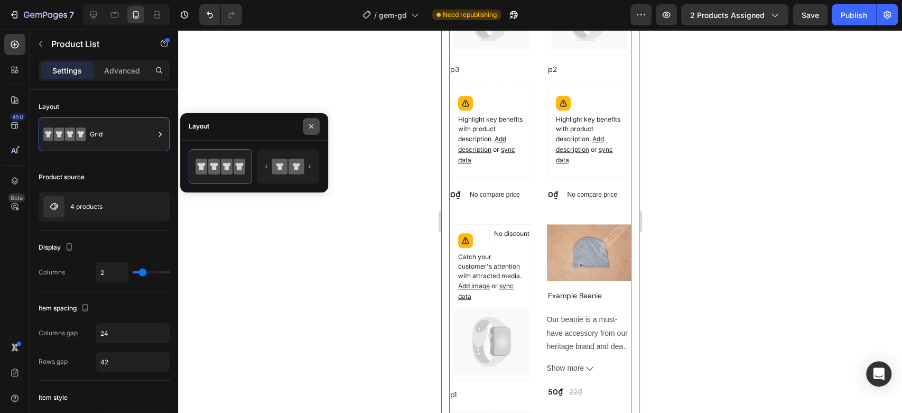
click at [313, 128] on icon "button" at bounding box center [311, 126] width 8 height 8
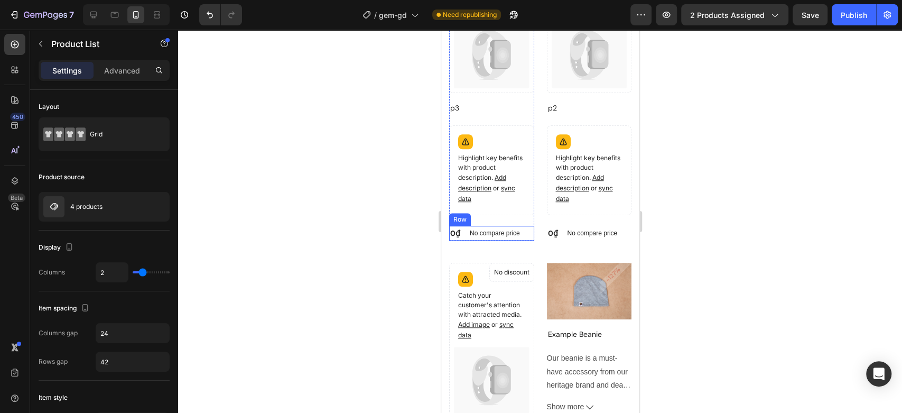
scroll to position [587, 0]
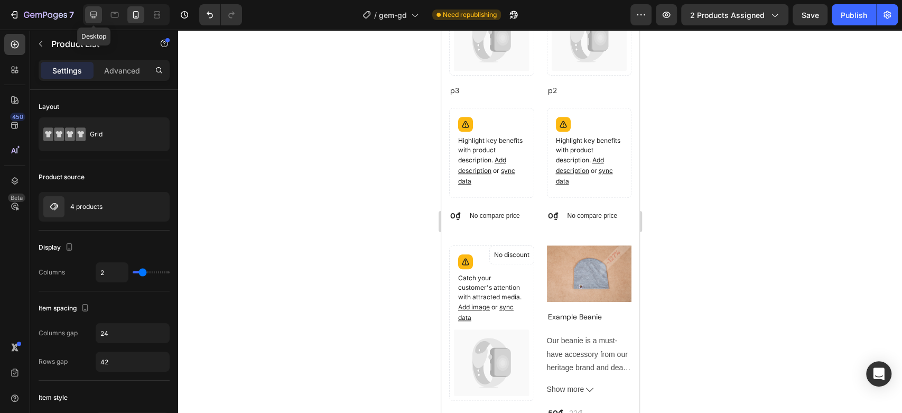
click at [96, 16] on icon at bounding box center [93, 15] width 11 height 11
type input "4"
type input "48"
type input "30"
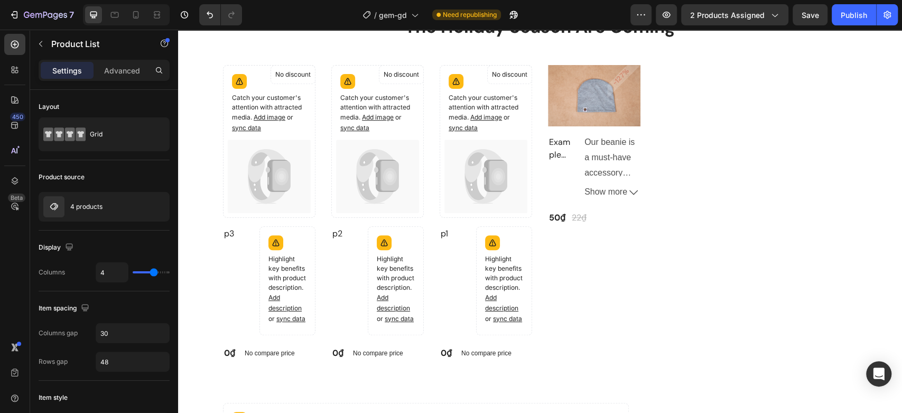
scroll to position [425, 0]
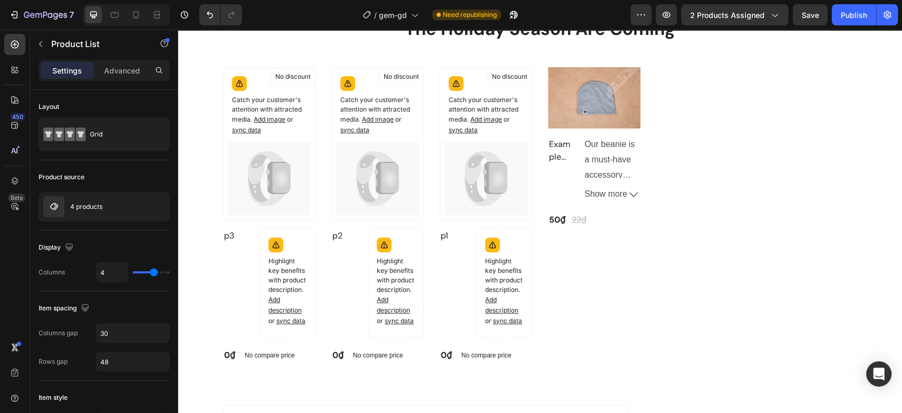
click at [676, 265] on div "Catch your customer's attention with attracted media. Add image or sync data Pr…" at bounding box center [540, 214] width 634 height 295
click at [144, 206] on icon "button" at bounding box center [141, 206] width 8 height 8
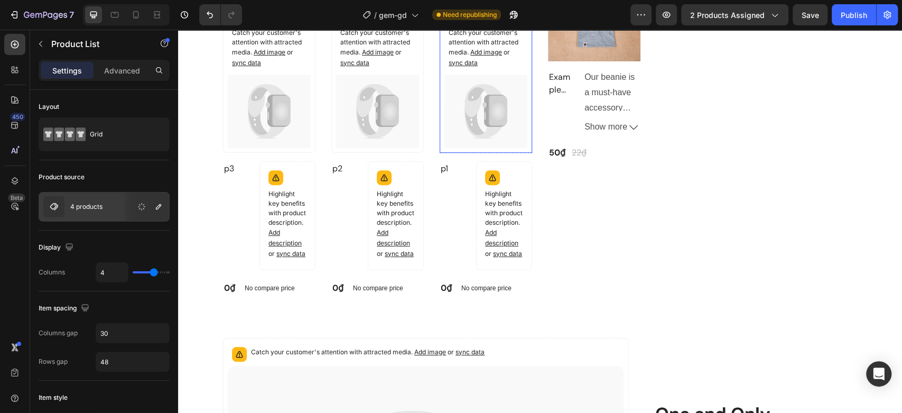
scroll to position [307, 0]
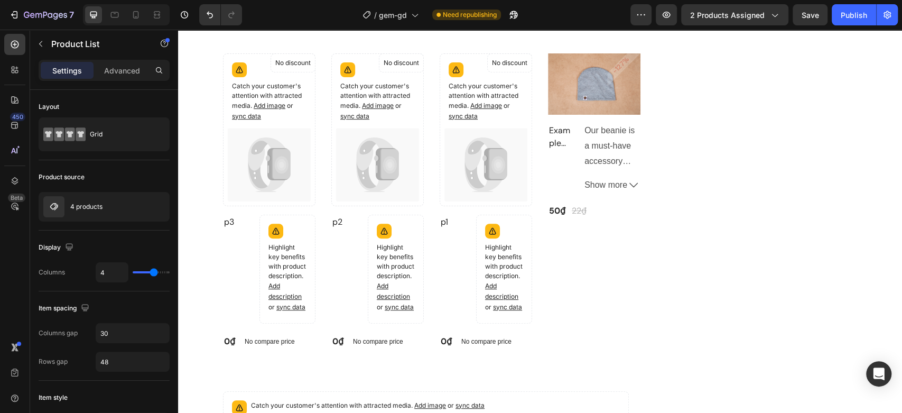
click at [315, 240] on div "Highlight key benefits with product description. Add description or sync data" at bounding box center [287, 268] width 56 height 109
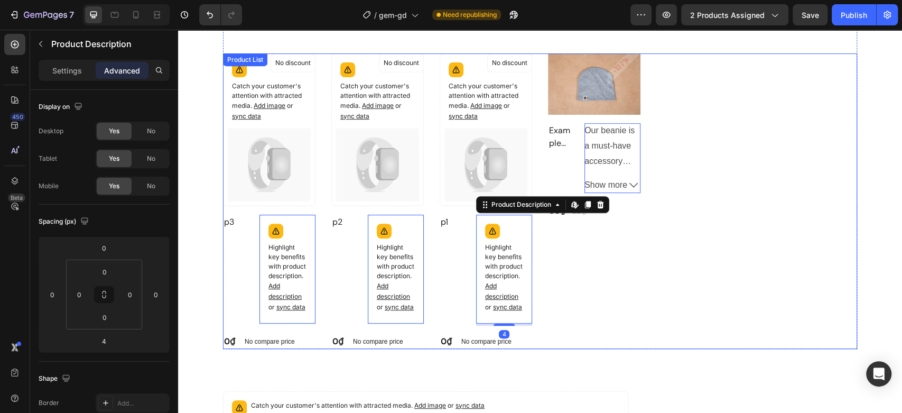
click at [711, 149] on div "Catch your customer's attention with attracted media. Add image or sync data Pr…" at bounding box center [540, 200] width 634 height 295
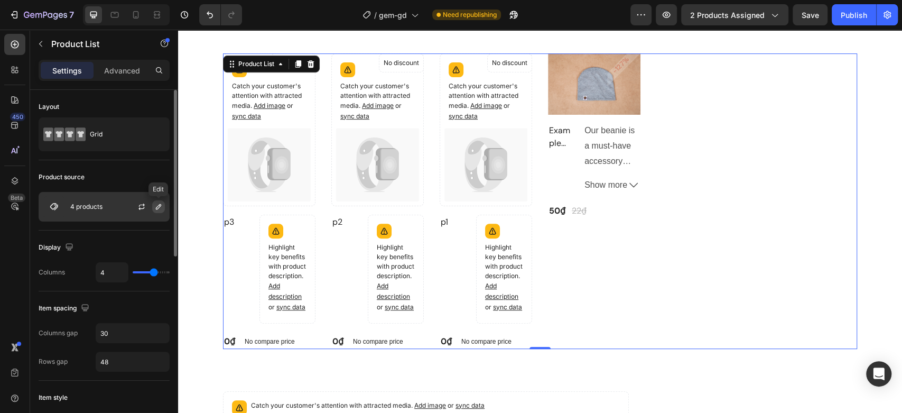
click at [161, 208] on icon "button" at bounding box center [158, 206] width 8 height 8
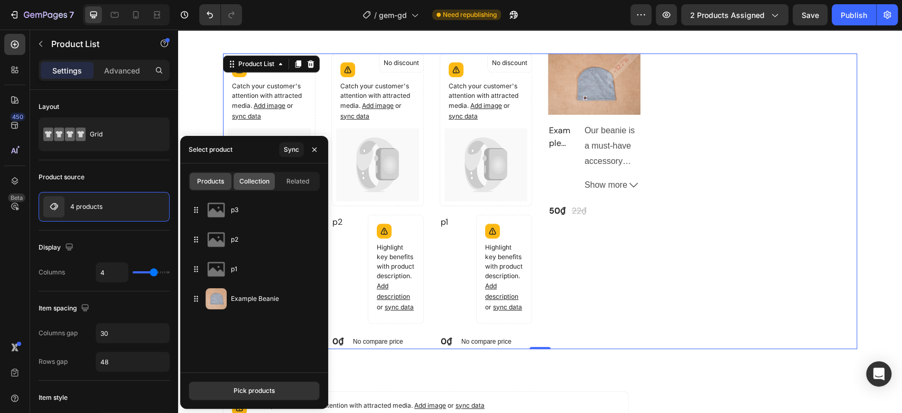
click at [250, 181] on span "Collection" at bounding box center [254, 181] width 30 height 10
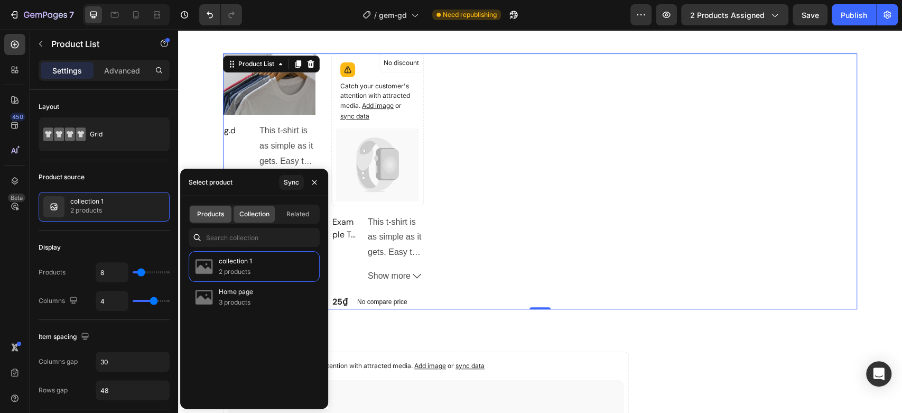
click at [203, 213] on span "Products" at bounding box center [210, 214] width 27 height 10
type input "4"
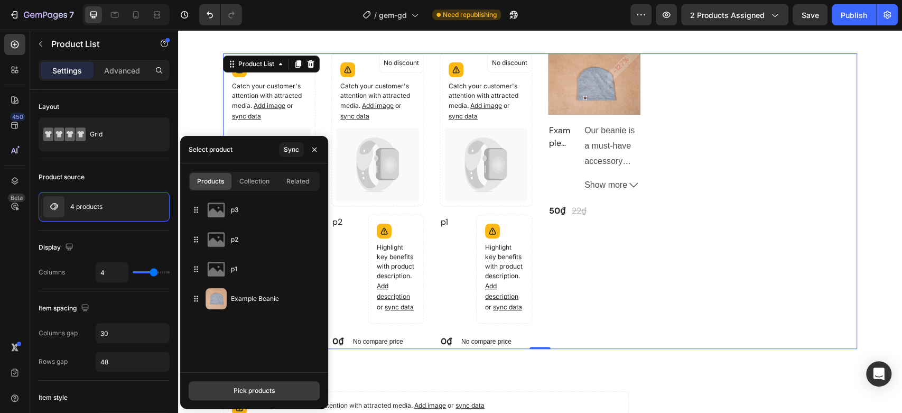
click at [255, 394] on div "Pick products" at bounding box center [254, 391] width 41 height 10
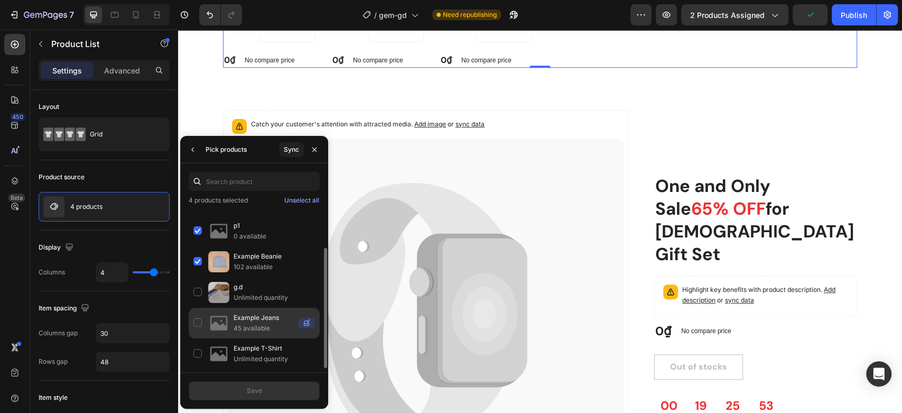
scroll to position [601, 0]
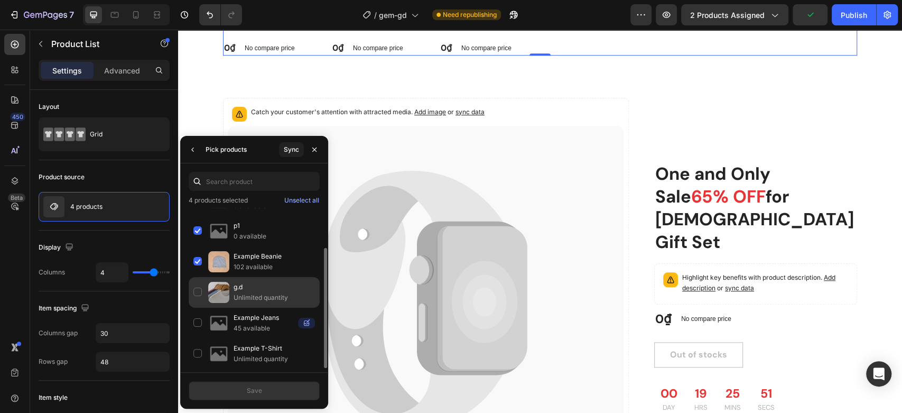
click at [220, 291] on img at bounding box center [218, 292] width 21 height 21
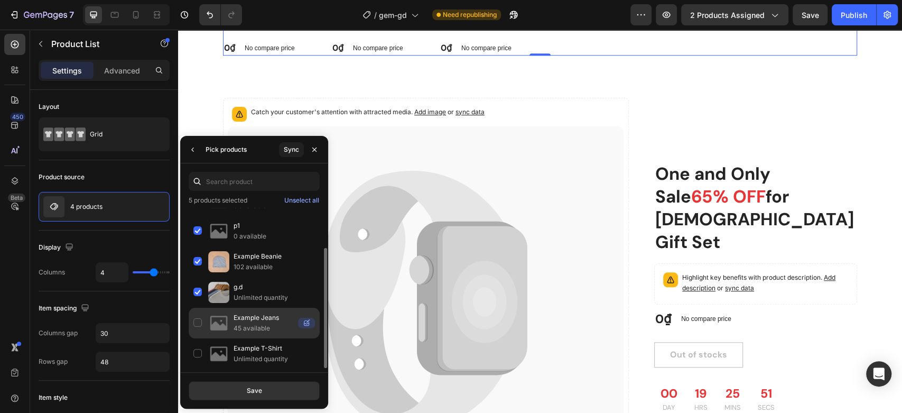
click at [222, 320] on img at bounding box center [218, 322] width 21 height 21
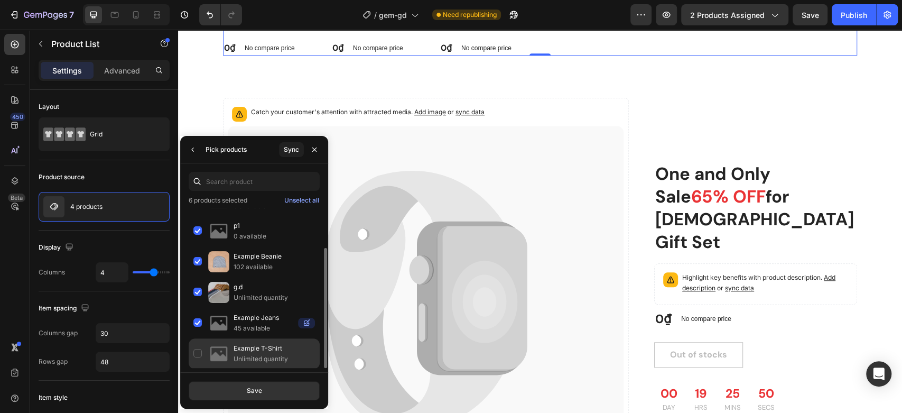
click at [216, 349] on img at bounding box center [218, 353] width 21 height 21
click at [261, 390] on div "Save" at bounding box center [254, 391] width 15 height 10
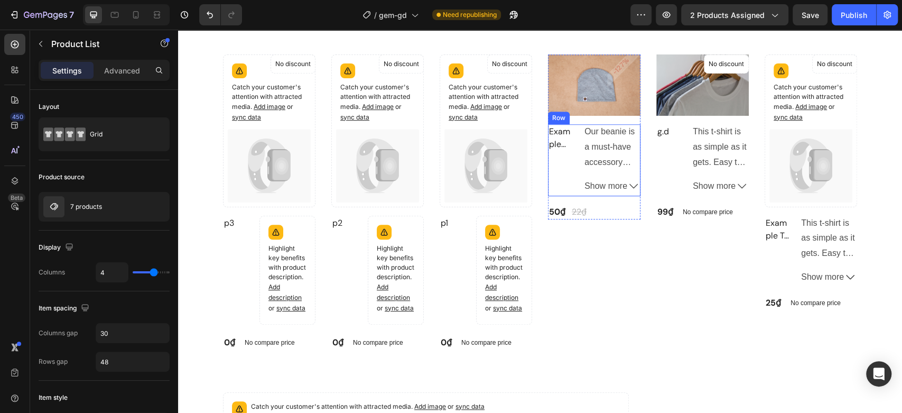
scroll to position [410, 0]
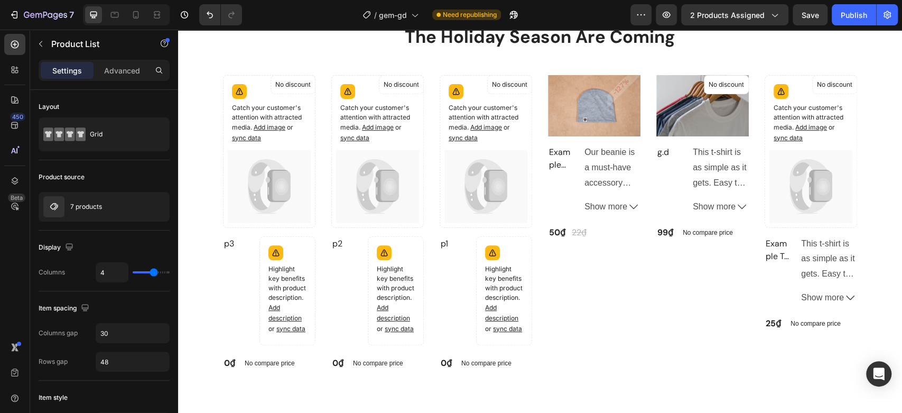
click at [651, 351] on div "Catch your customer's attention with attracted media. Add image or sync data Pr…" at bounding box center [540, 222] width 634 height 295
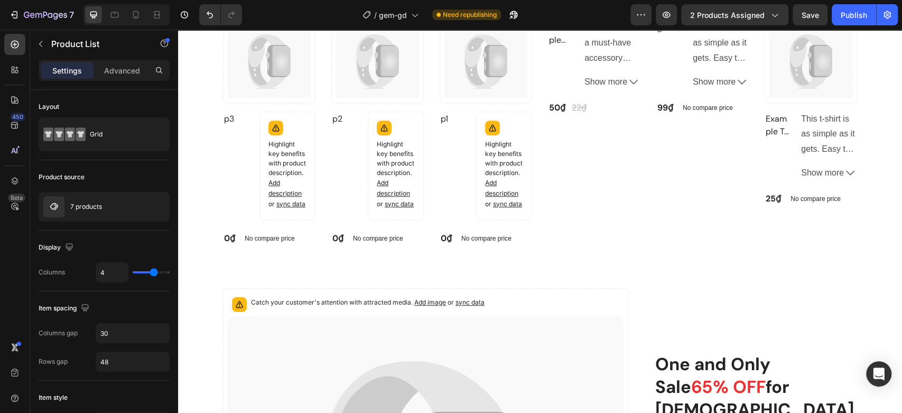
click at [638, 223] on div "Catch your customer's attention with attracted media. Add image or sync data Pr…" at bounding box center [540, 97] width 634 height 295
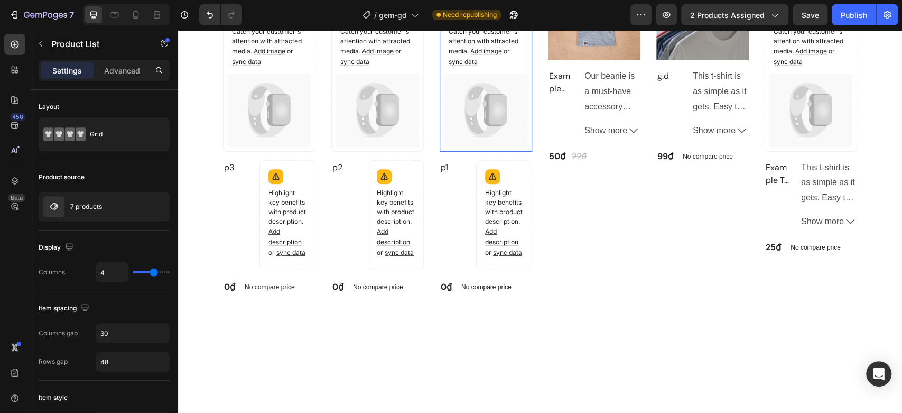
scroll to position [235, 0]
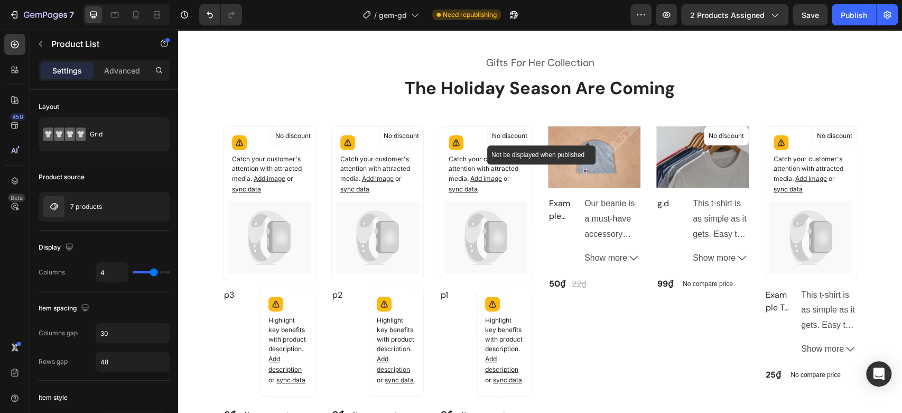
drag, startPoint x: 529, startPoint y: 127, endPoint x: 520, endPoint y: 130, distance: 9.0
click at [529, 126] on div "Catch your customer's attention with attracted media. Add image or sync data Pr…" at bounding box center [540, 273] width 634 height 295
click at [311, 136] on p "No discount" at bounding box center [292, 136] width 35 height 10
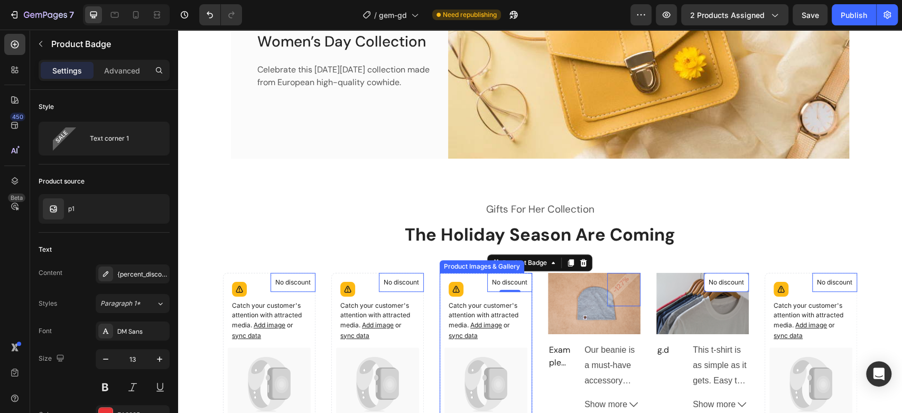
scroll to position [180, 0]
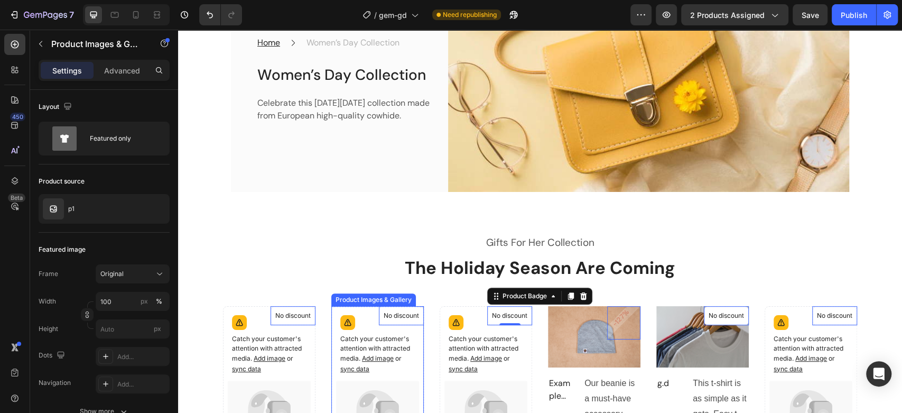
click at [306, 337] on p "Catch your customer's attention with attracted media. Add image or sync data" at bounding box center [269, 354] width 74 height 40
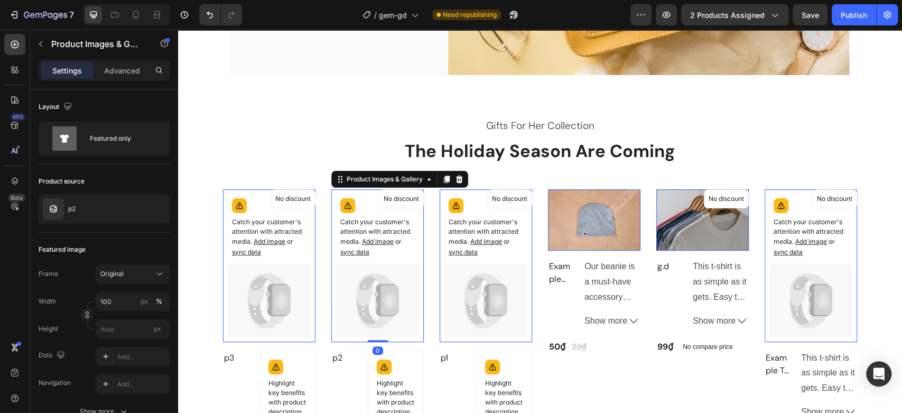
scroll to position [297, 0]
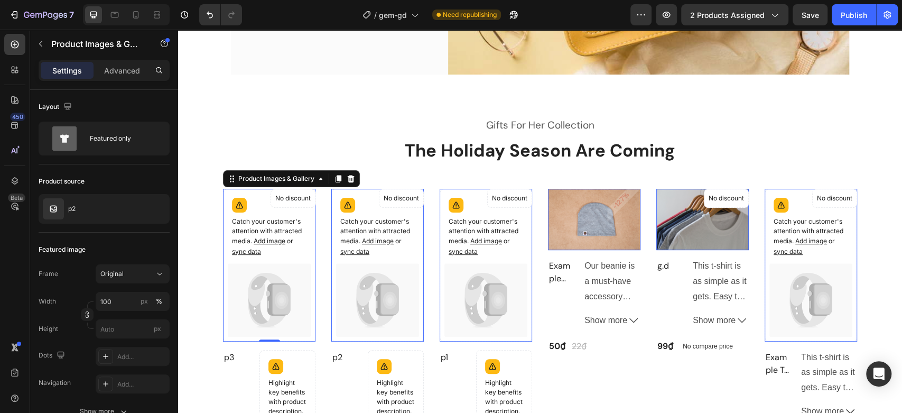
click at [239, 189] on div "Catch your customer's attention with attracted media. Add image or sync data" at bounding box center [269, 265] width 92 height 153
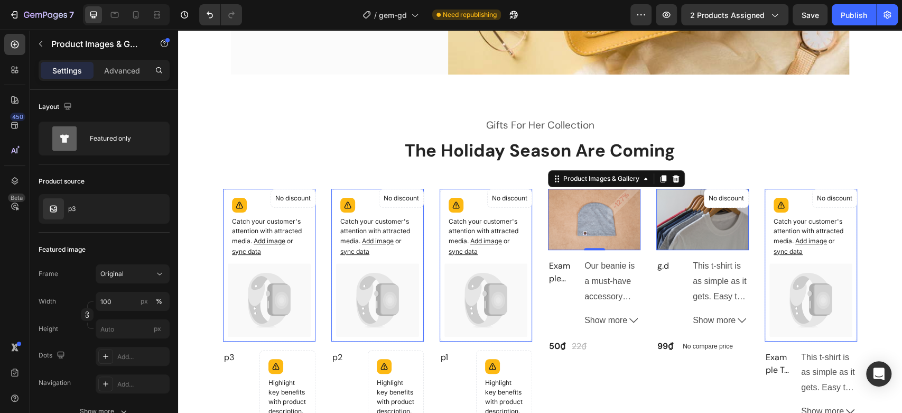
click at [559, 206] on img at bounding box center [594, 220] width 92 height 62
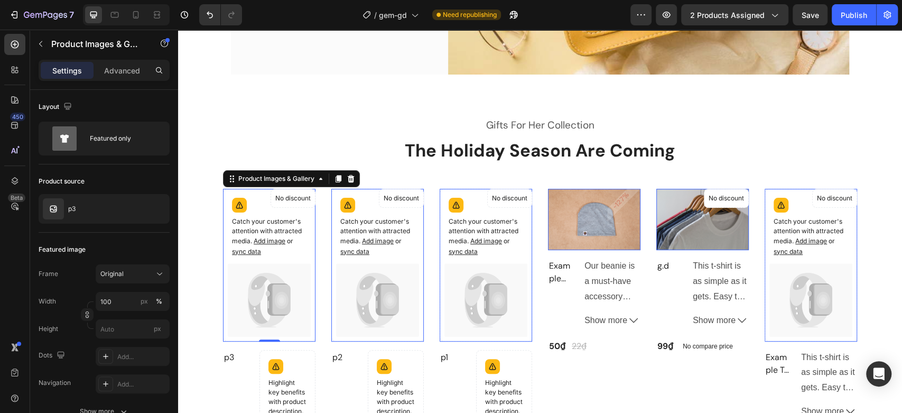
click at [295, 268] on icon at bounding box center [269, 299] width 83 height 73
click at [277, 177] on div "Product Images & Gallery" at bounding box center [276, 179] width 80 height 10
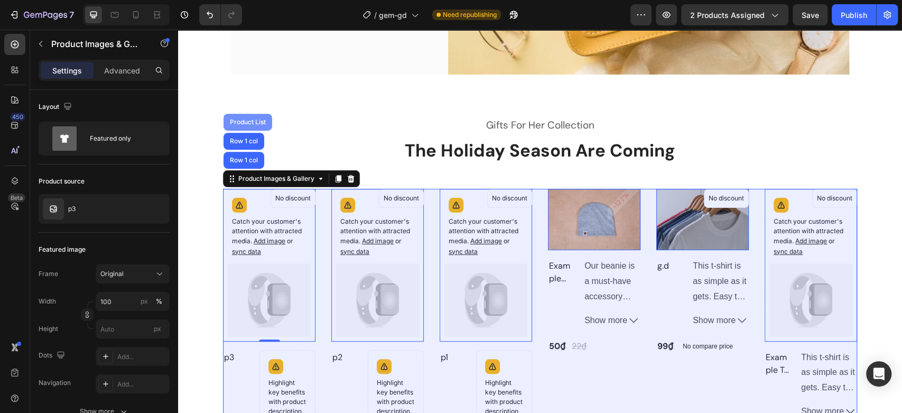
click at [241, 122] on div "Product List" at bounding box center [248, 122] width 40 height 6
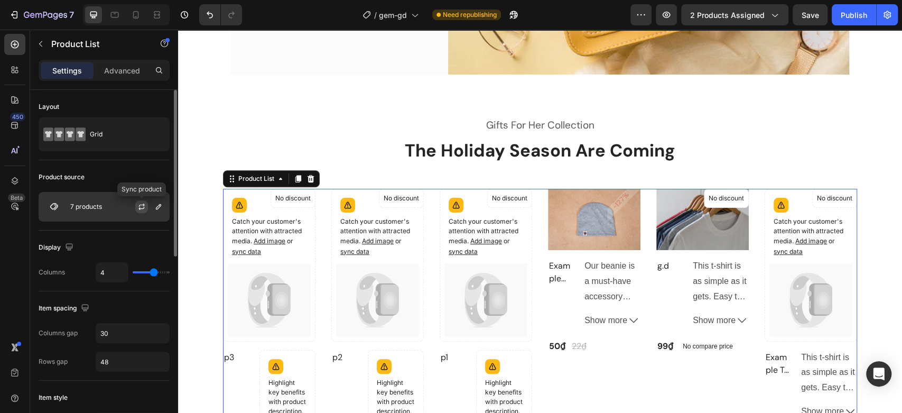
click at [142, 210] on icon "button" at bounding box center [141, 206] width 8 height 8
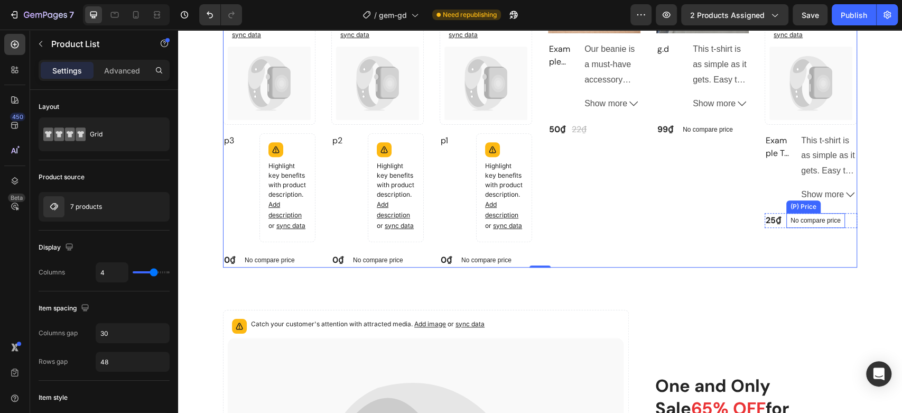
scroll to position [339, 0]
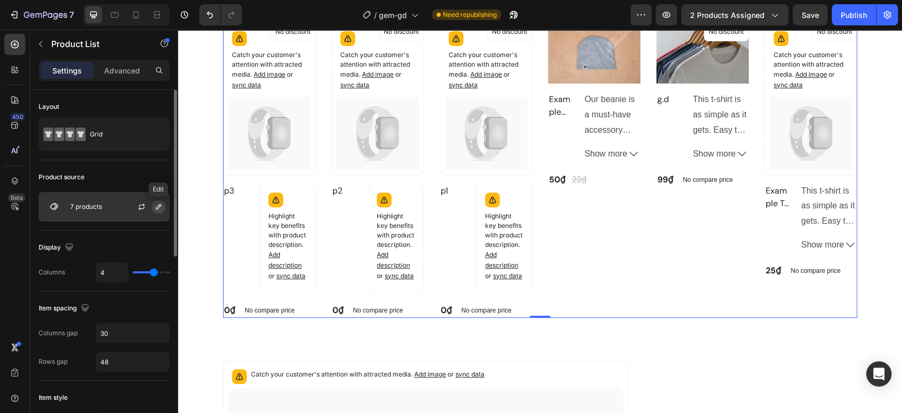
click at [157, 206] on icon "button" at bounding box center [158, 206] width 5 height 5
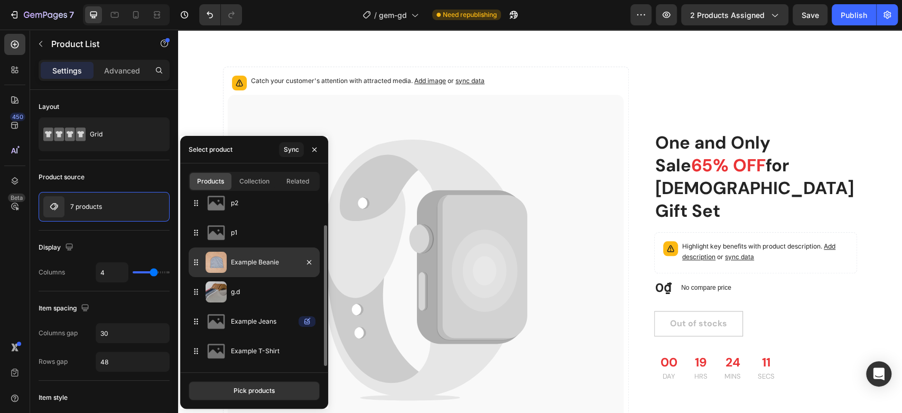
scroll to position [632, 0]
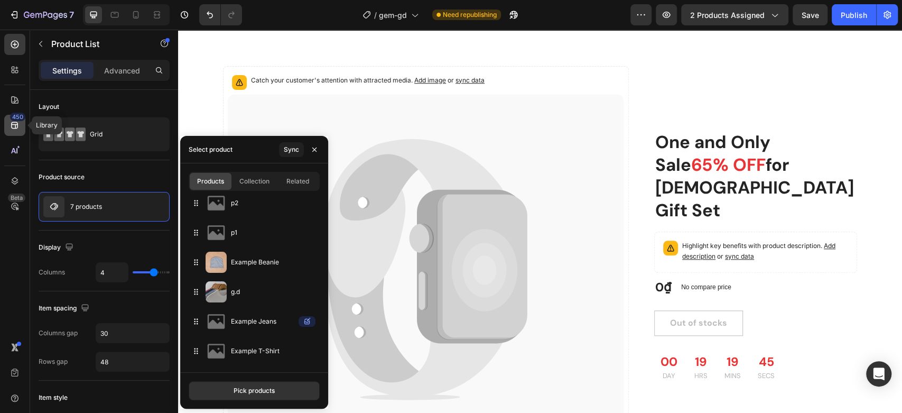
click at [11, 123] on icon at bounding box center [15, 125] width 11 height 11
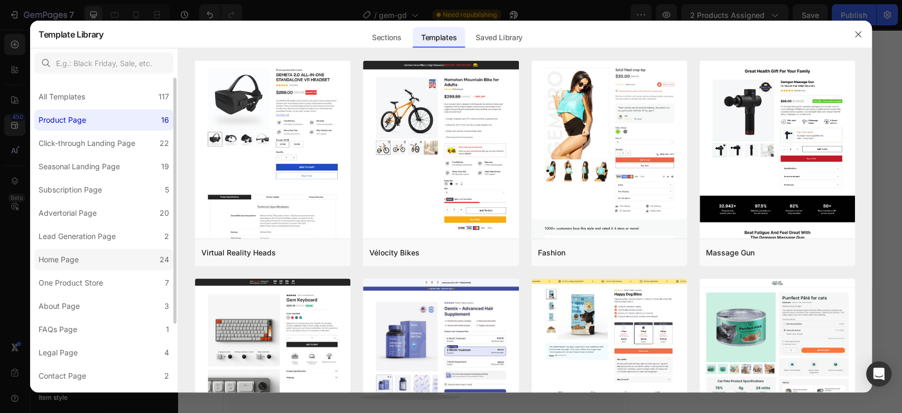
scroll to position [87, 0]
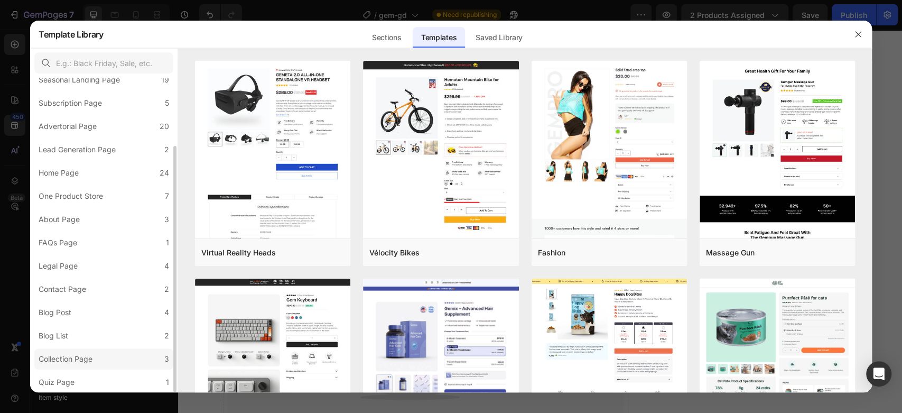
click at [72, 356] on div "Collection Page" at bounding box center [66, 358] width 54 height 13
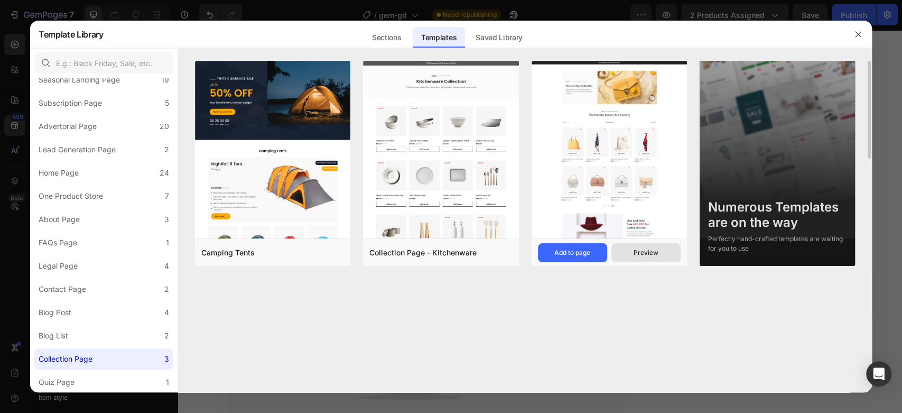
click at [651, 250] on div "Preview" at bounding box center [645, 253] width 25 height 10
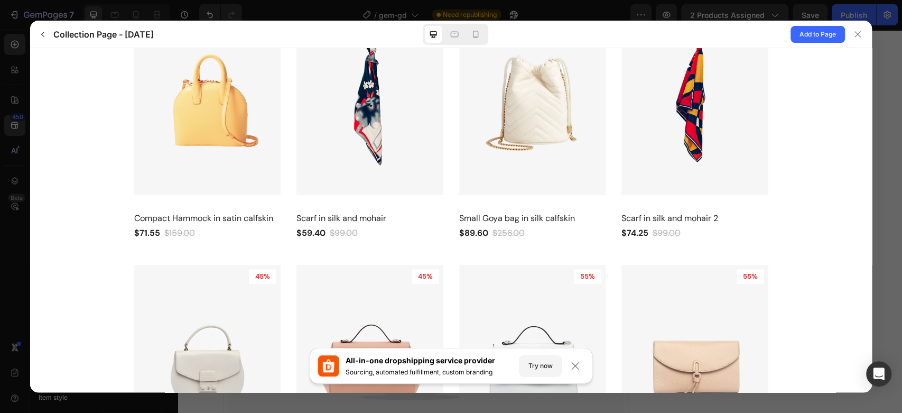
scroll to position [293, 0]
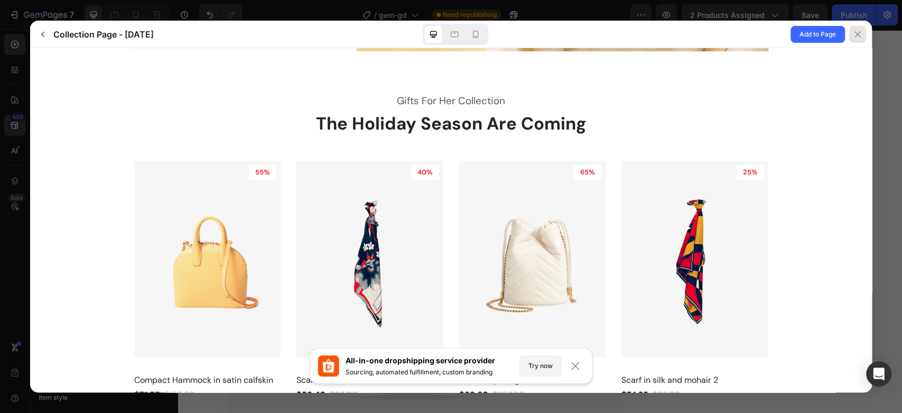
click at [865, 33] on div at bounding box center [857, 34] width 17 height 17
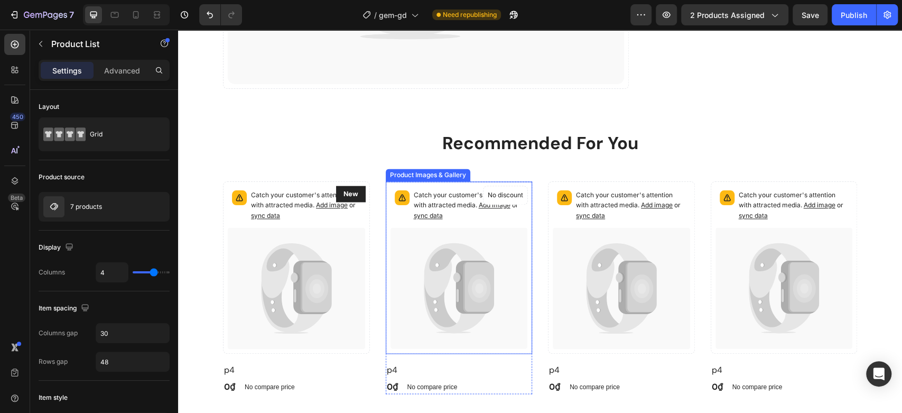
scroll to position [1233, 0]
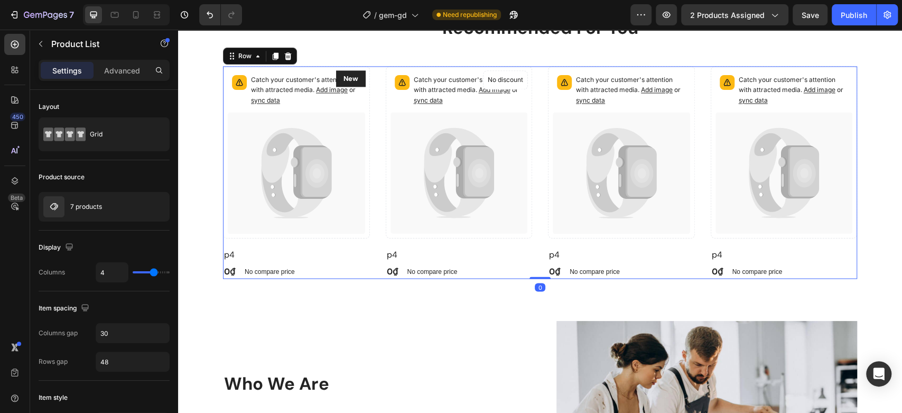
click at [376, 163] on div "Catch your customer's attention with attracted media. Add image or sync data Pr…" at bounding box center [540, 172] width 634 height 212
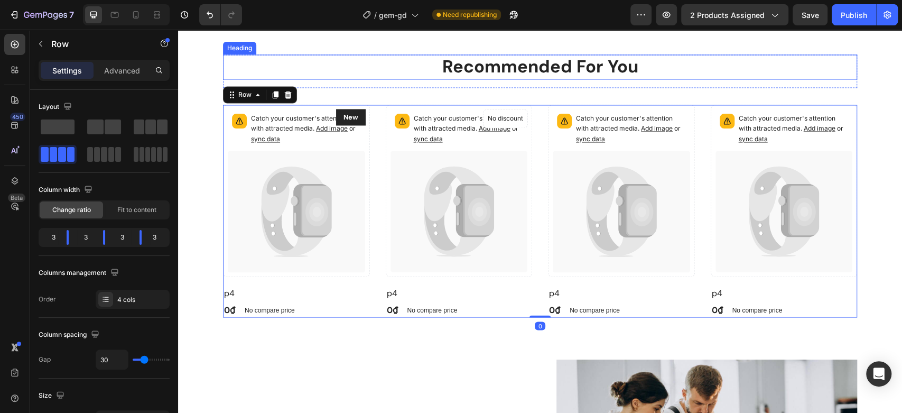
scroll to position [1115, 0]
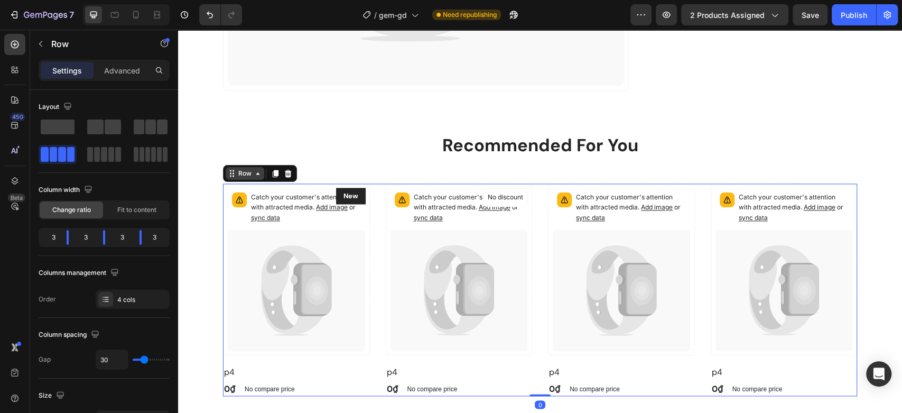
click at [236, 175] on div "Row" at bounding box center [244, 174] width 17 height 10
click at [247, 172] on div "Row" at bounding box center [244, 174] width 17 height 10
click at [247, 174] on div "Row" at bounding box center [244, 174] width 17 height 10
click at [322, 262] on icon at bounding box center [296, 290] width 137 height 122
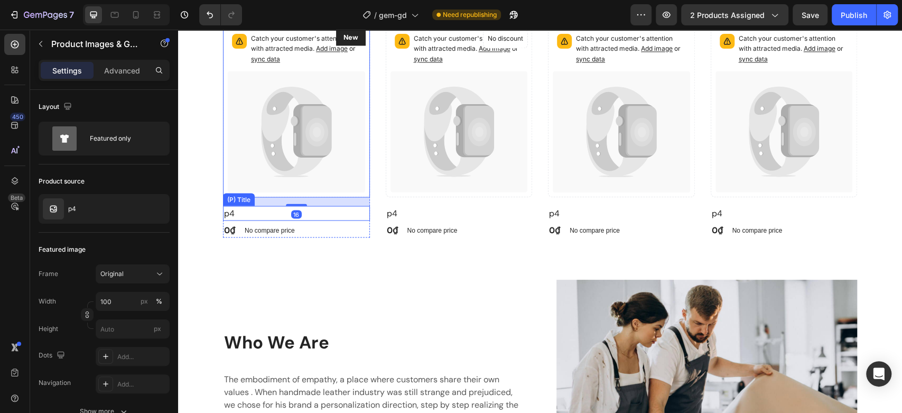
scroll to position [1291, 0]
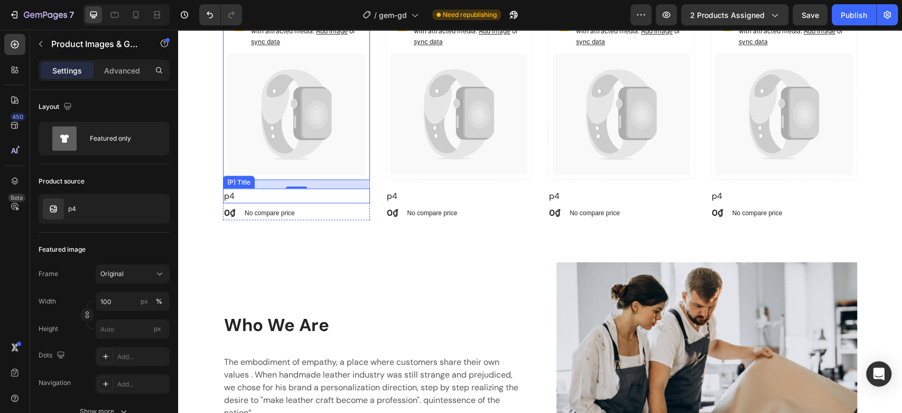
click at [359, 193] on h2 "p4" at bounding box center [296, 195] width 147 height 15
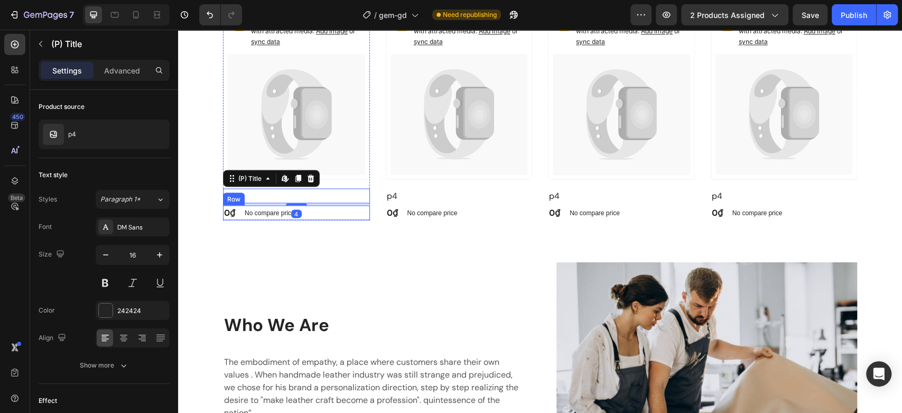
click at [361, 211] on div "0₫ (P) Price (P) Price No compare price (P) Price Row" at bounding box center [296, 212] width 147 height 15
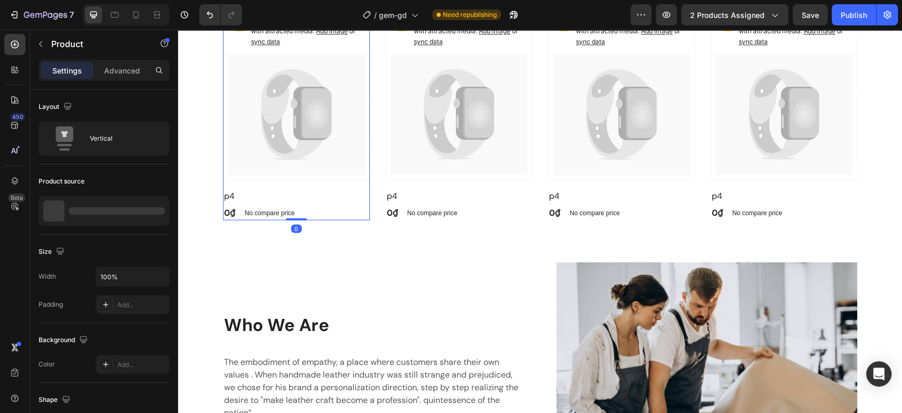
click at [361, 184] on div "Catch your customer's attention with attracted media. Add image or sync data Pr…" at bounding box center [296, 113] width 147 height 212
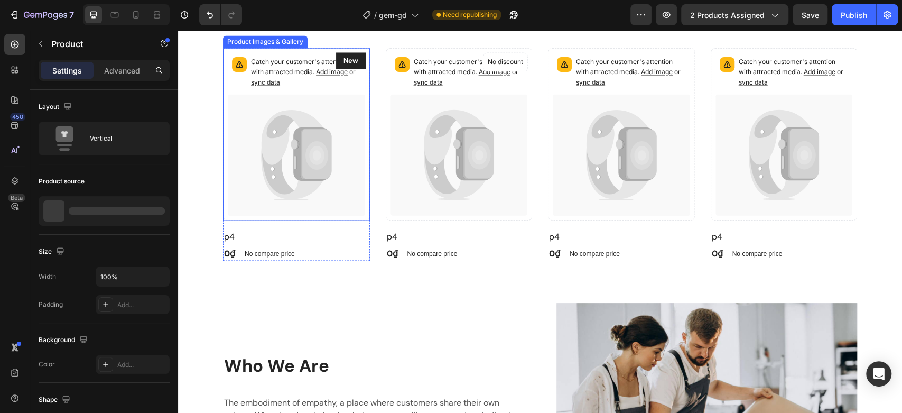
scroll to position [1174, 0]
